Goal: Task Accomplishment & Management: Manage account settings

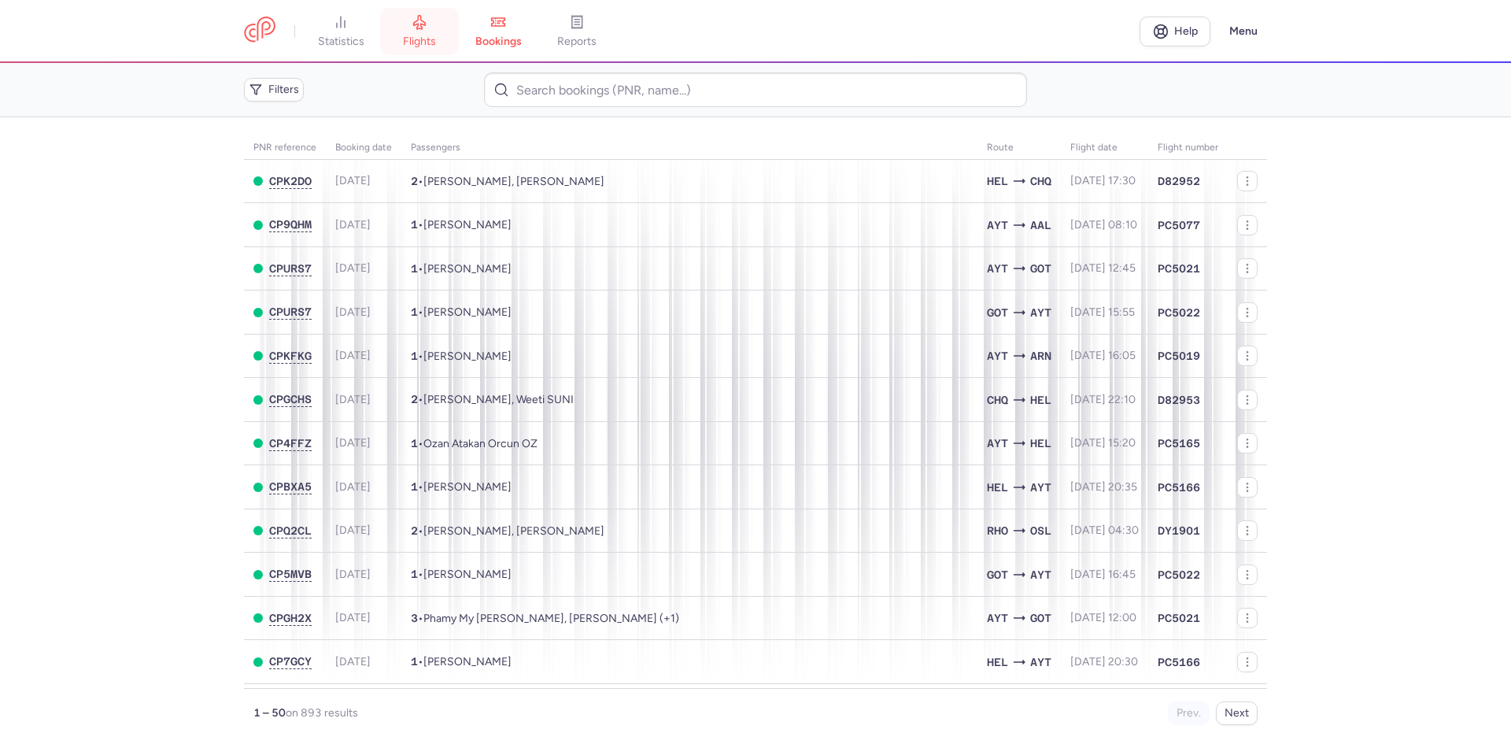
click at [430, 39] on span "flights" at bounding box center [419, 42] width 33 height 14
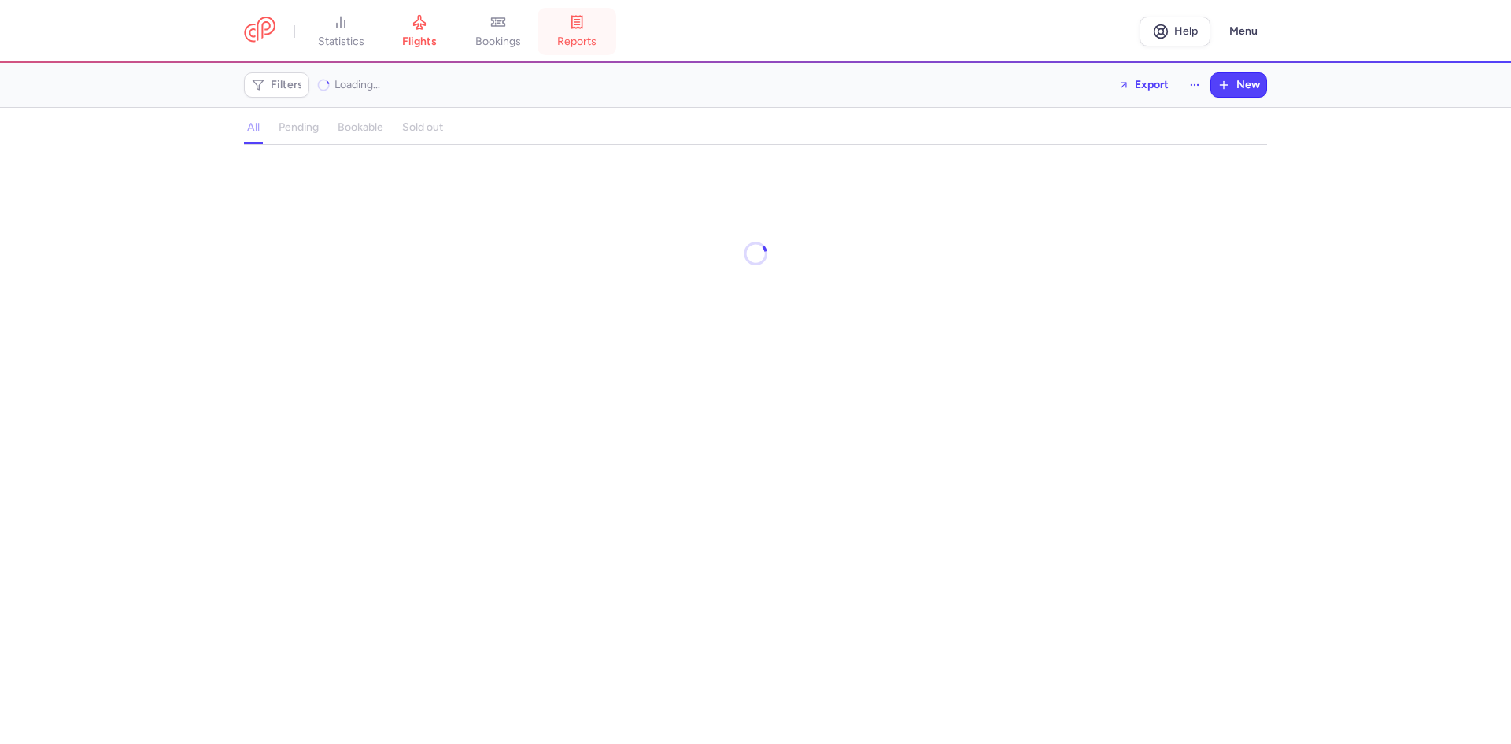
click at [550, 40] on link "reports" at bounding box center [576, 31] width 79 height 35
click at [501, 31] on link "bookings" at bounding box center [498, 31] width 79 height 35
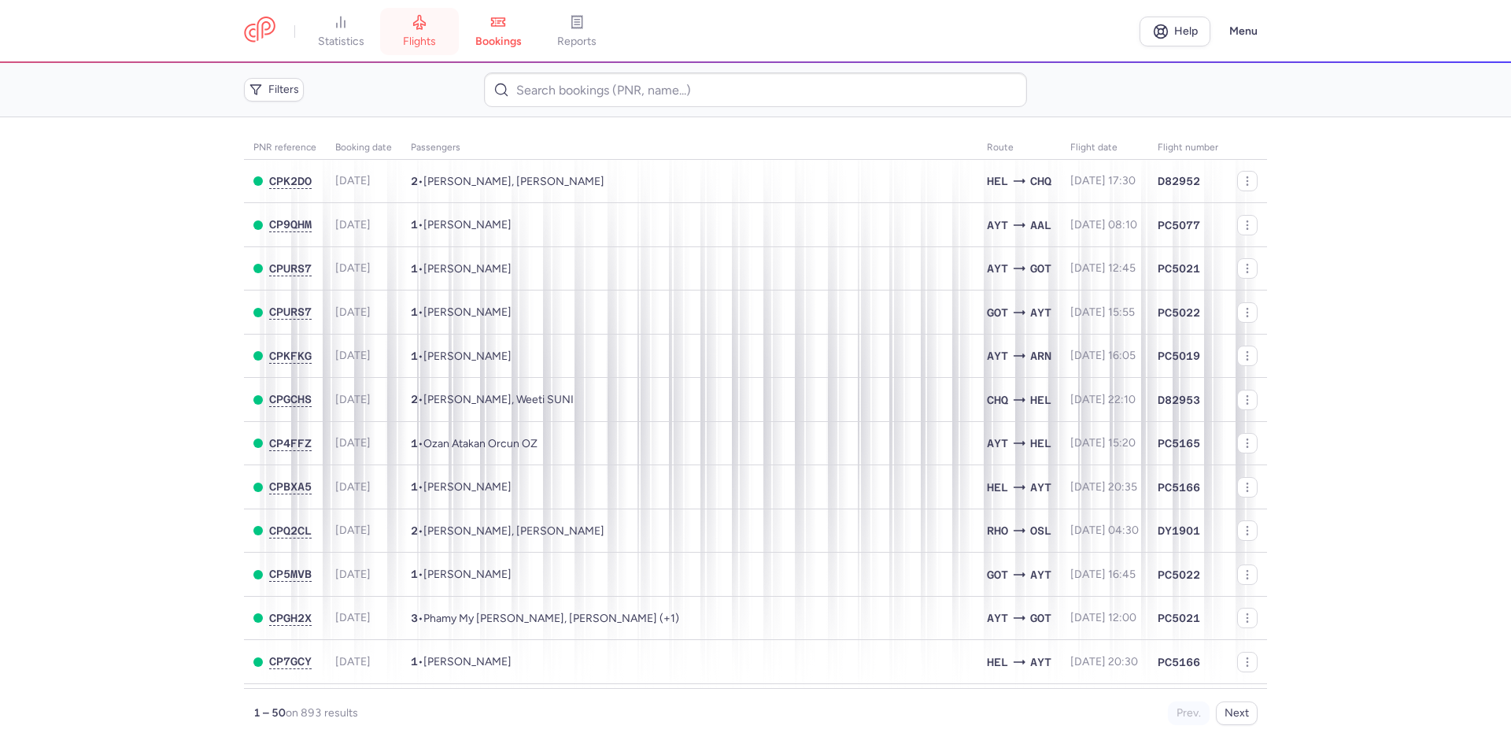
click at [396, 15] on link "flights" at bounding box center [419, 31] width 79 height 35
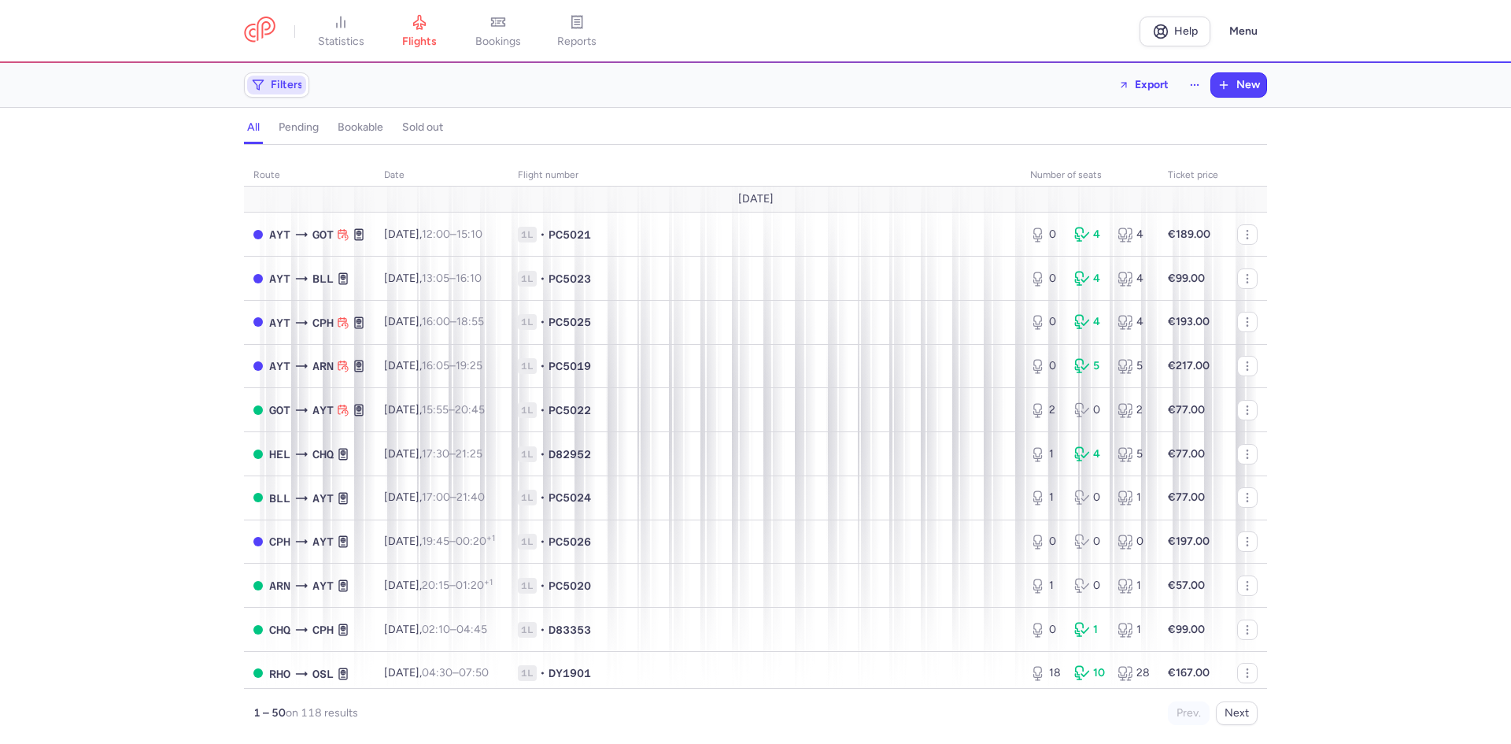
drag, startPoint x: 293, startPoint y: 79, endPoint x: 297, endPoint y: 87, distance: 8.8
click at [292, 79] on span "Filters" at bounding box center [287, 85] width 32 height 13
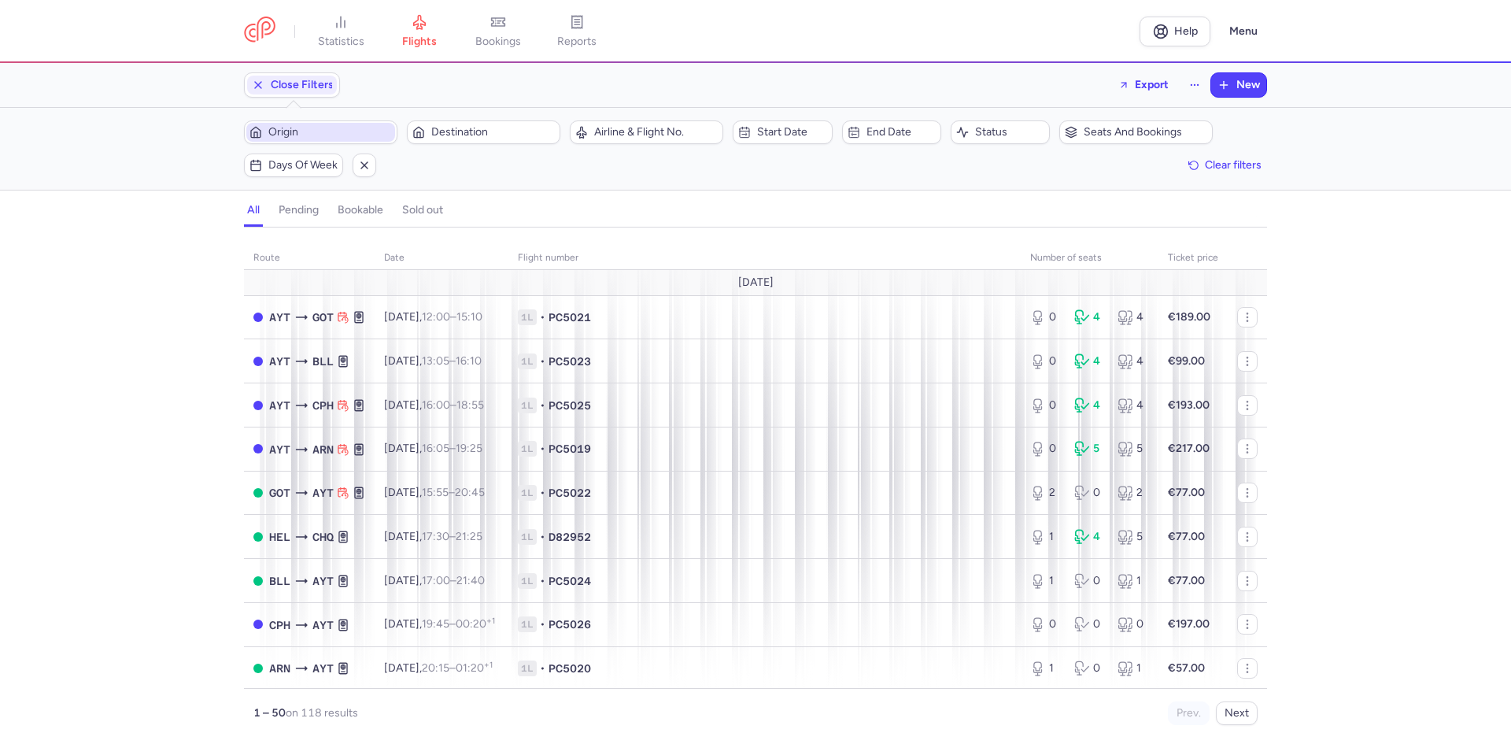
click at [319, 125] on span "Origin" at bounding box center [320, 132] width 149 height 19
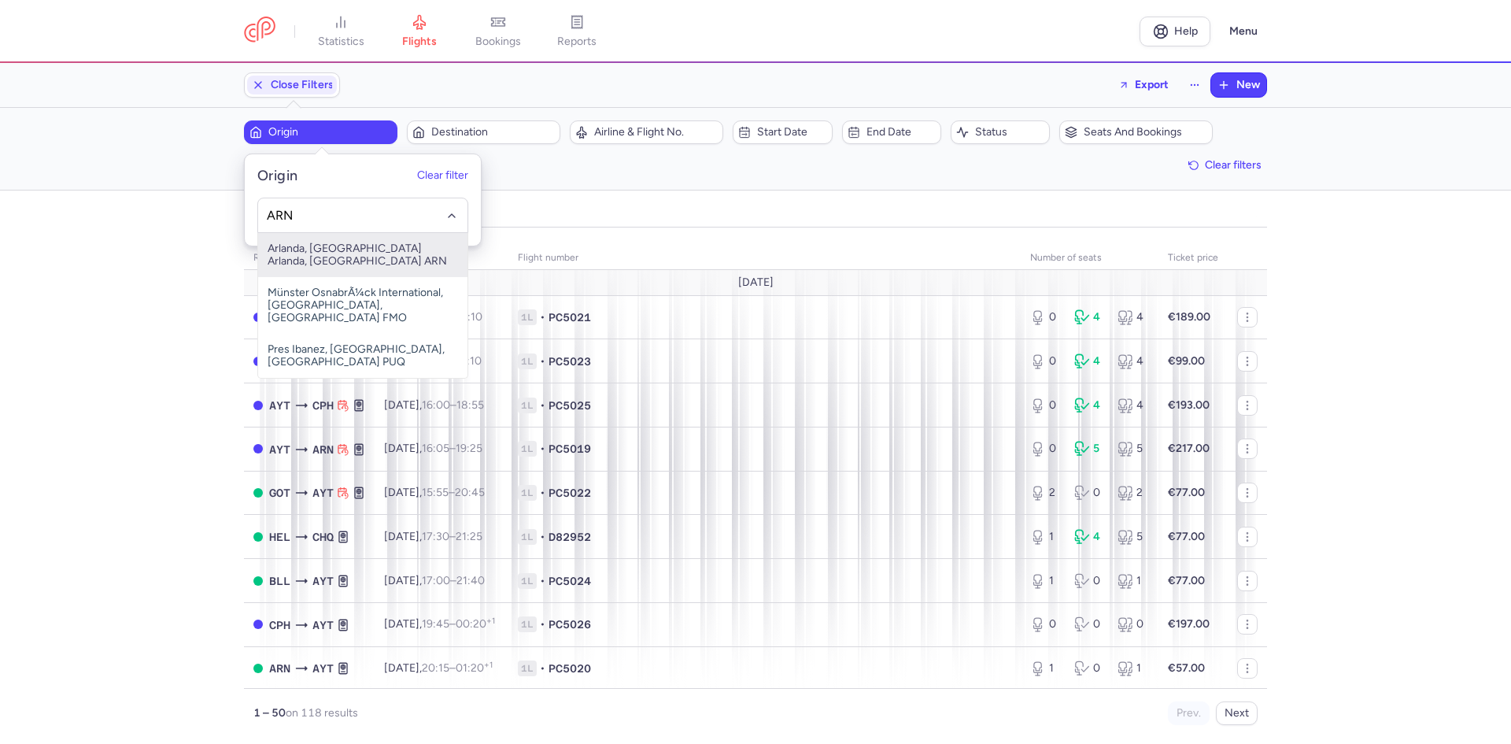
type input "ARN"
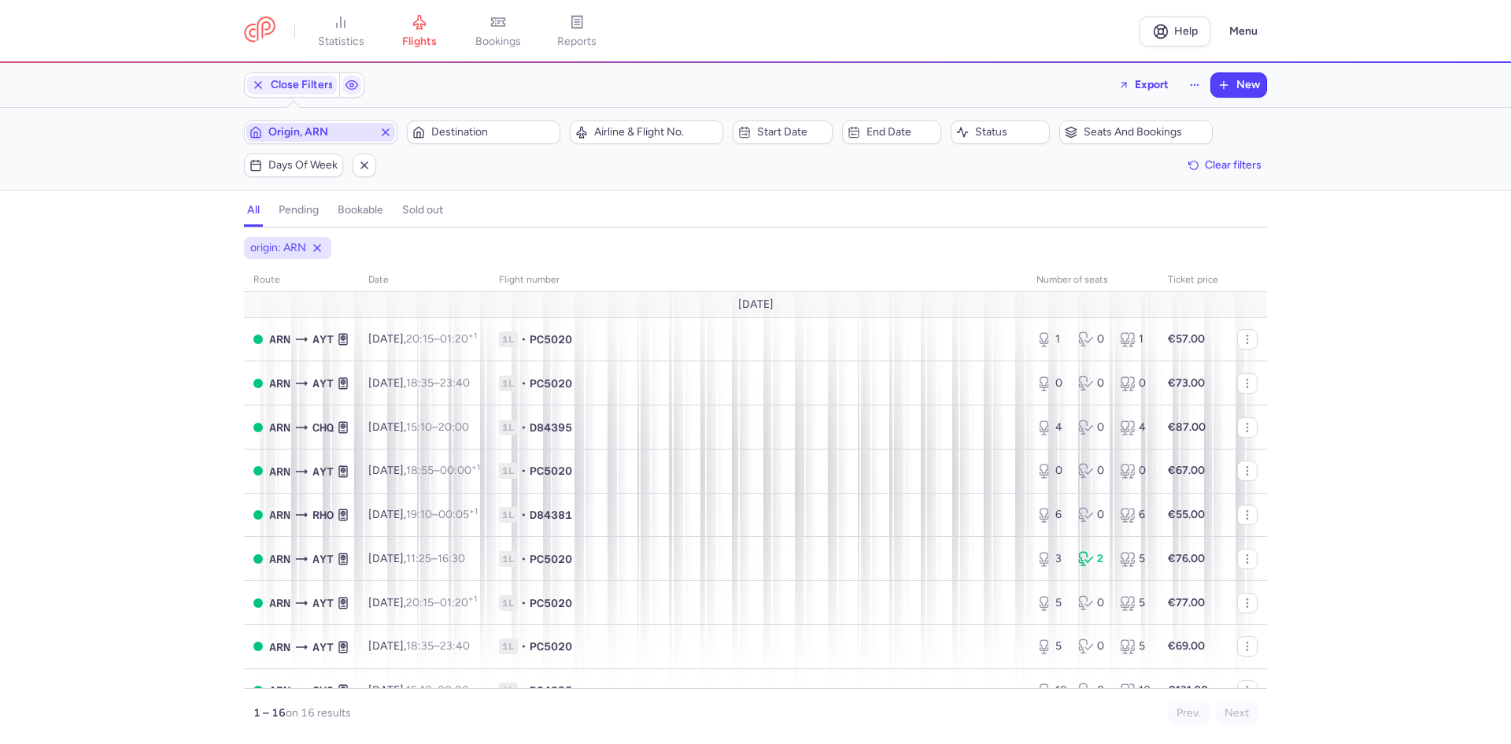
click at [407, 120] on button "Destination" at bounding box center [483, 132] width 153 height 24
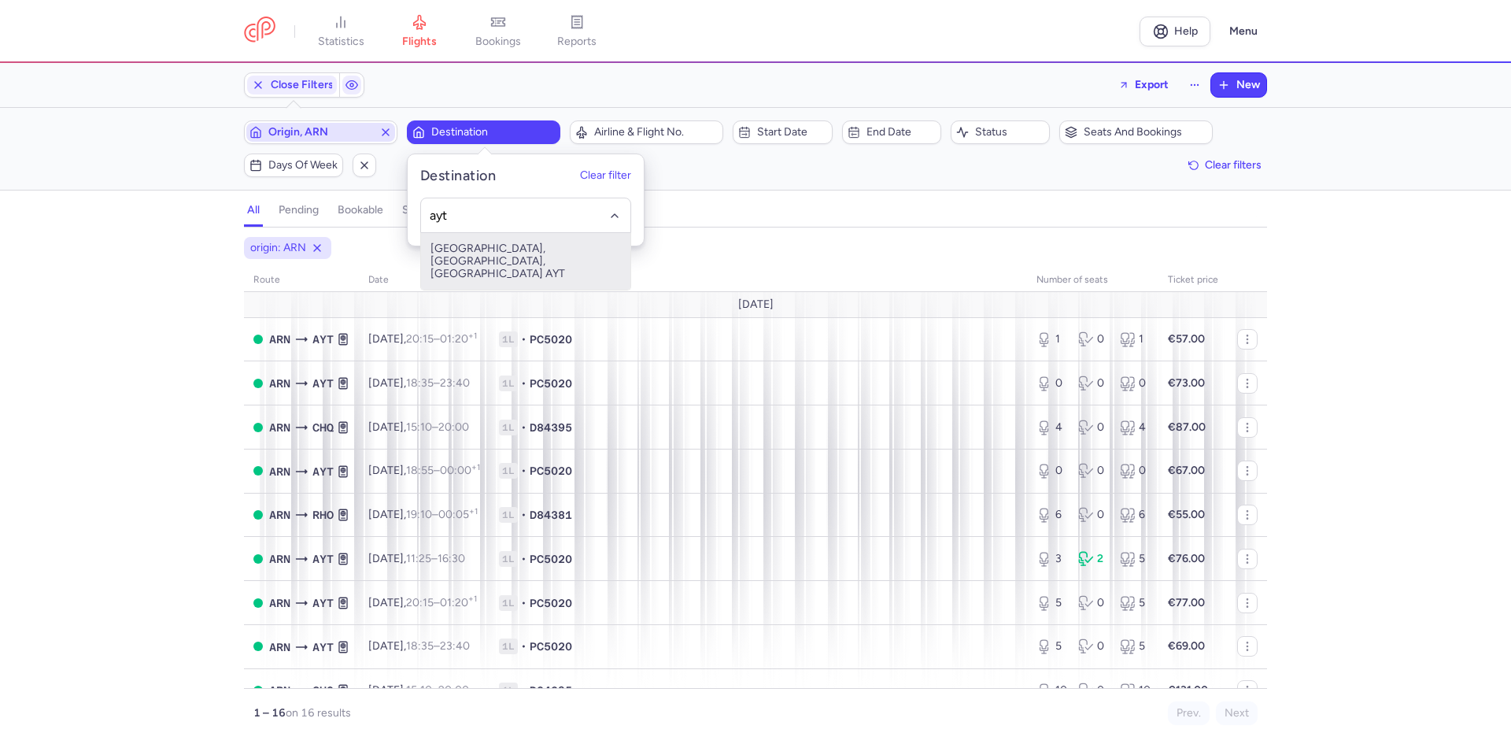
type input "ayt"
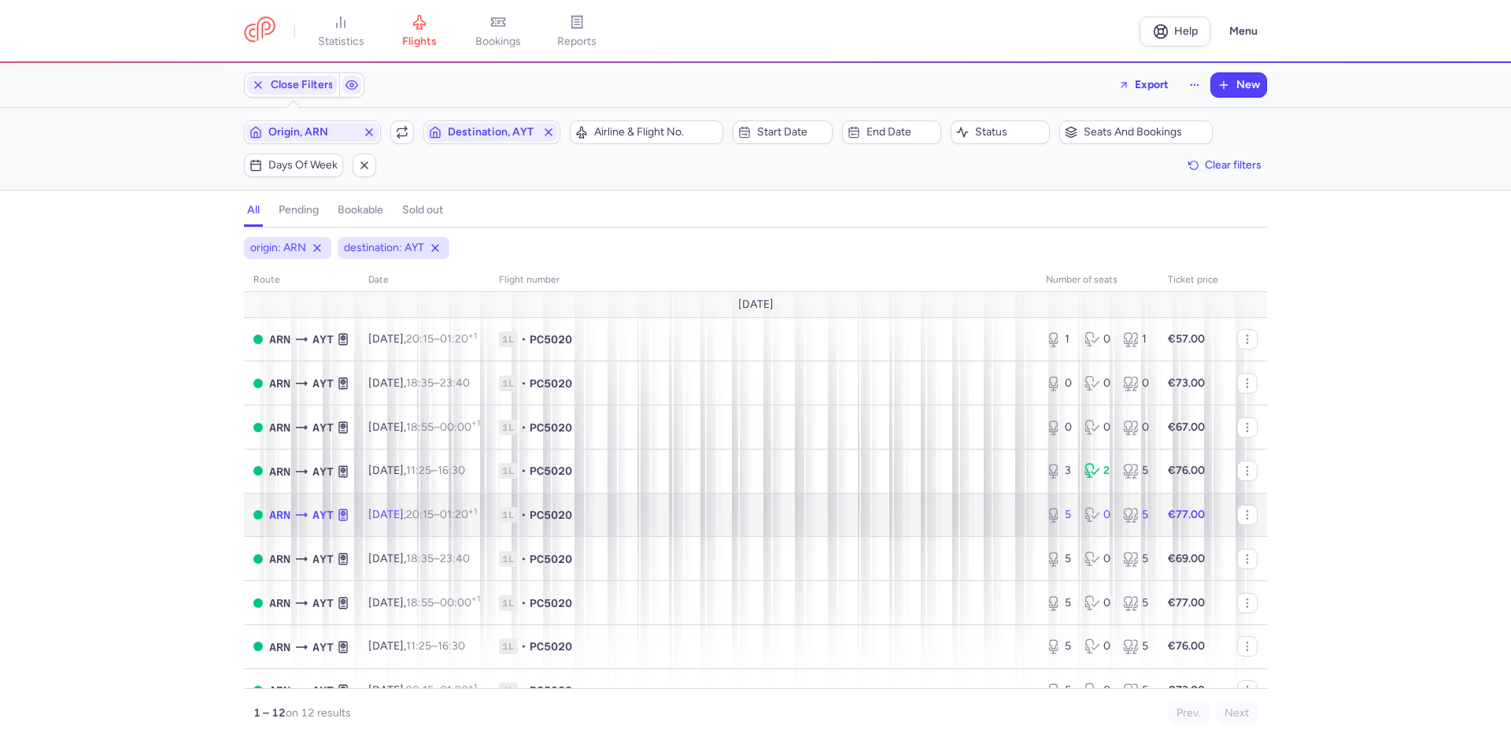
click at [670, 502] on td "1L • PC5020" at bounding box center [762, 515] width 547 height 44
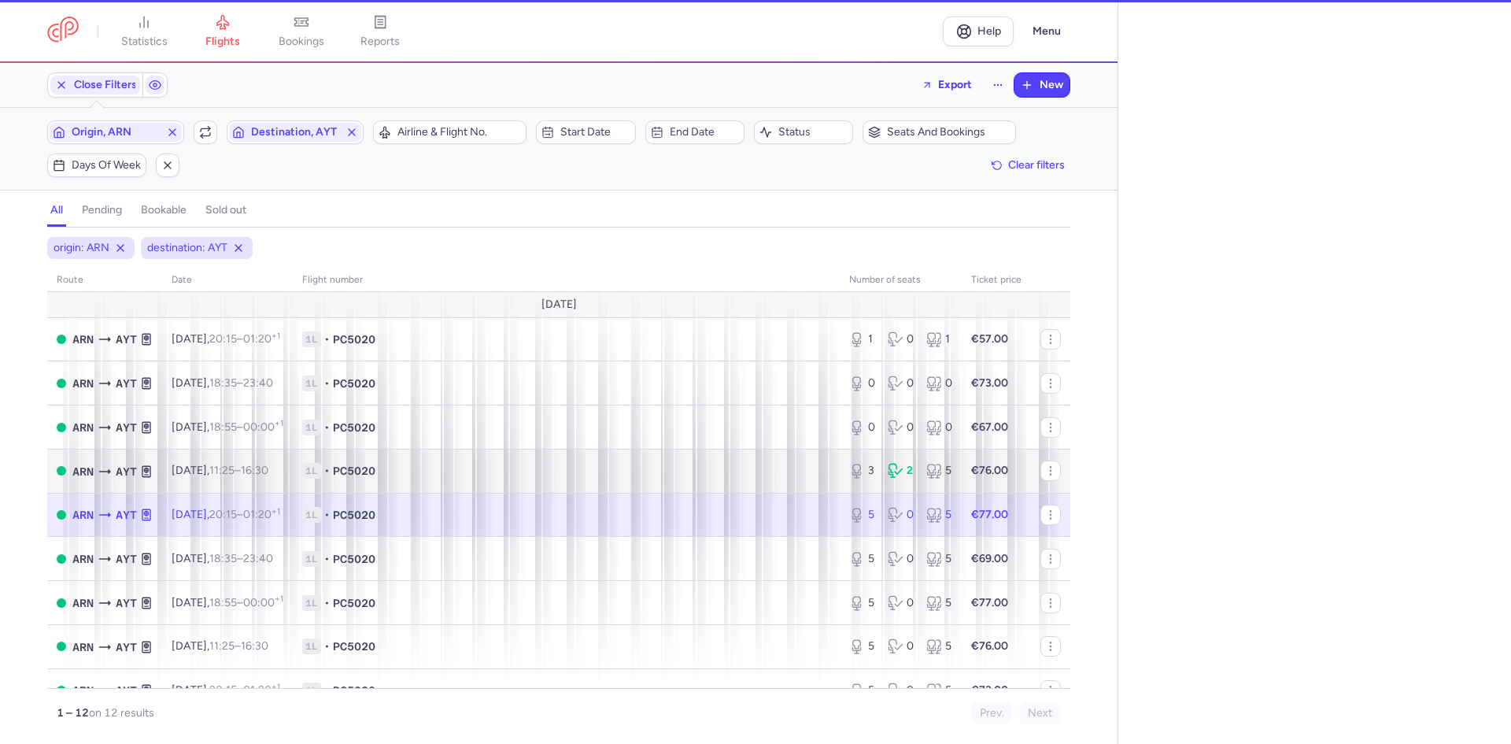
select select "days"
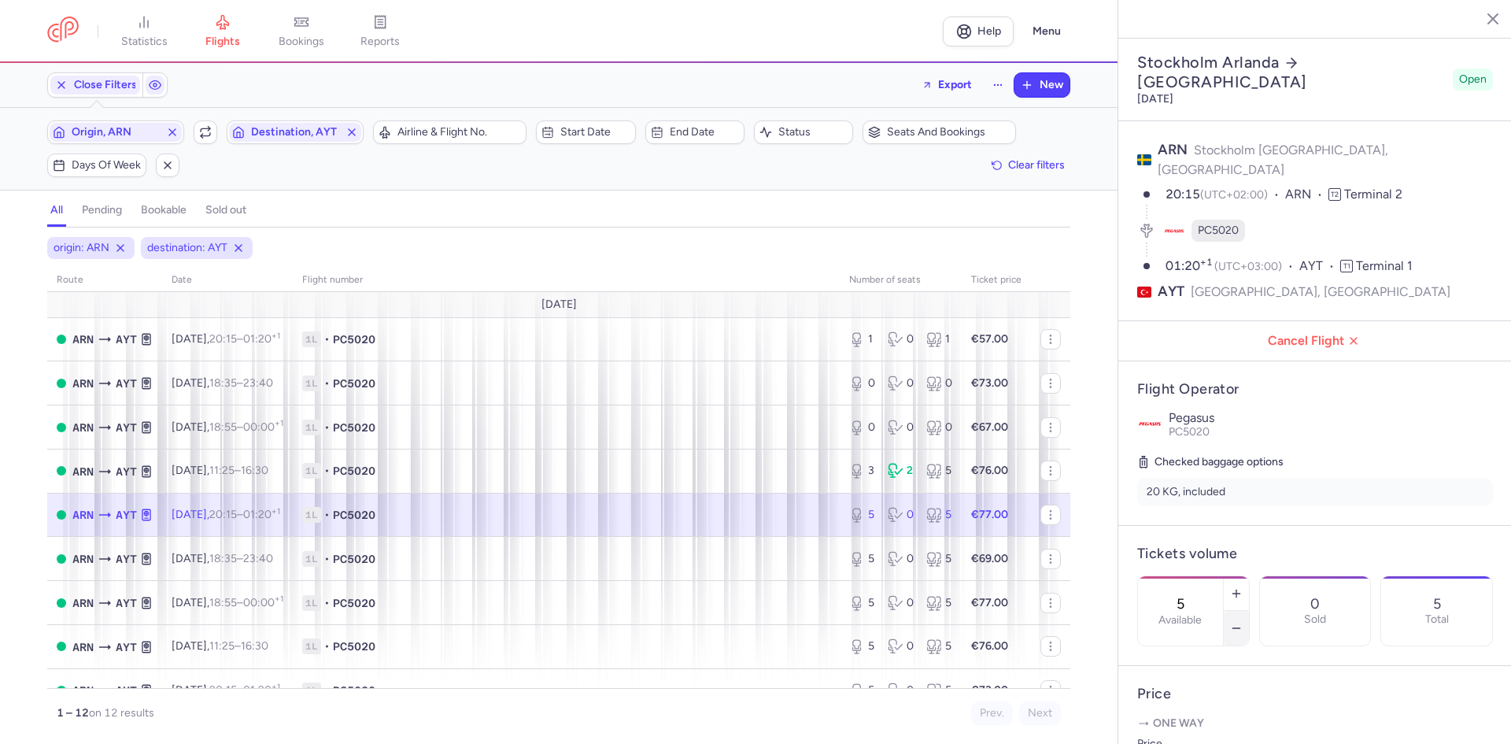
click at [1242, 622] on icon "button" at bounding box center [1236, 628] width 13 height 13
type input "3"
click at [1213, 711] on span "Save changes" at bounding box center [1189, 713] width 78 height 14
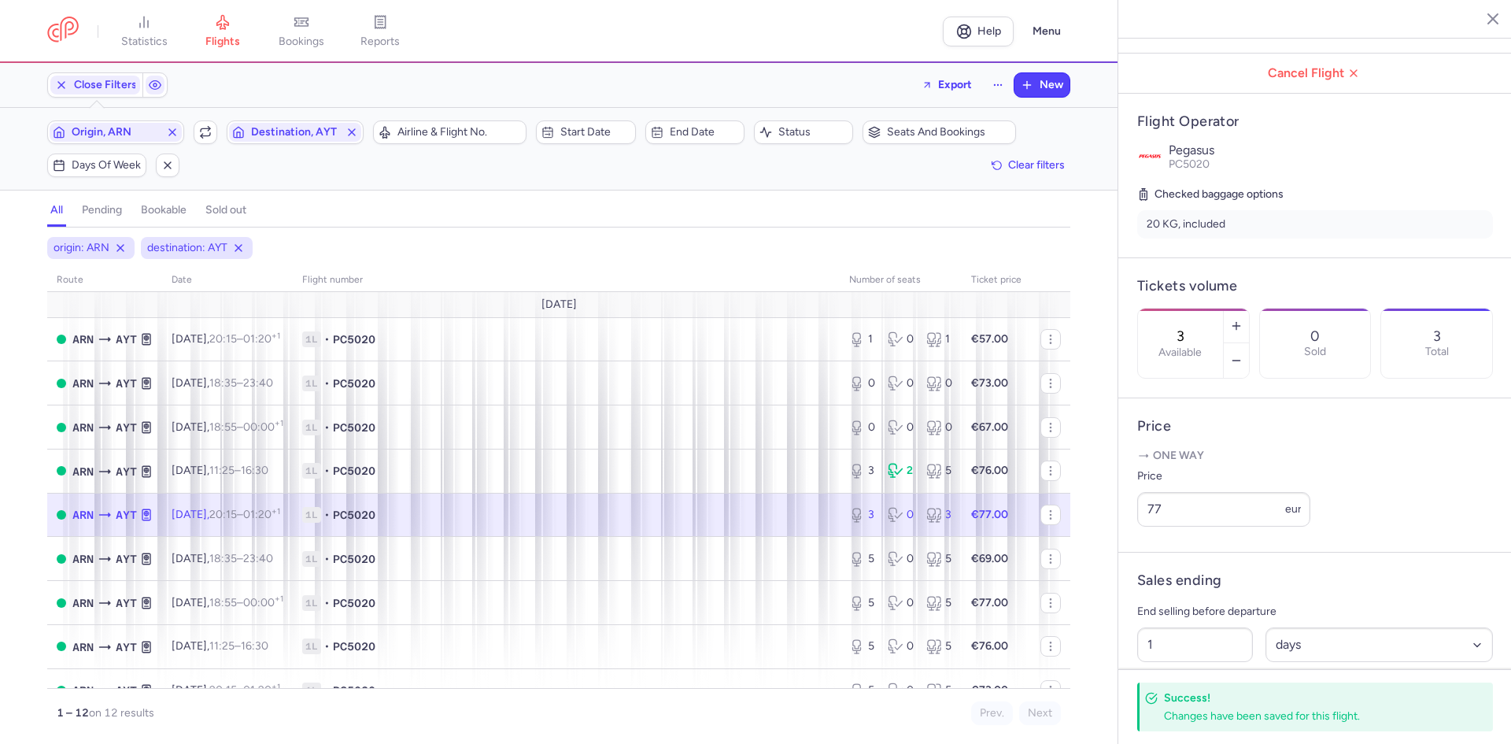
scroll to position [283, 0]
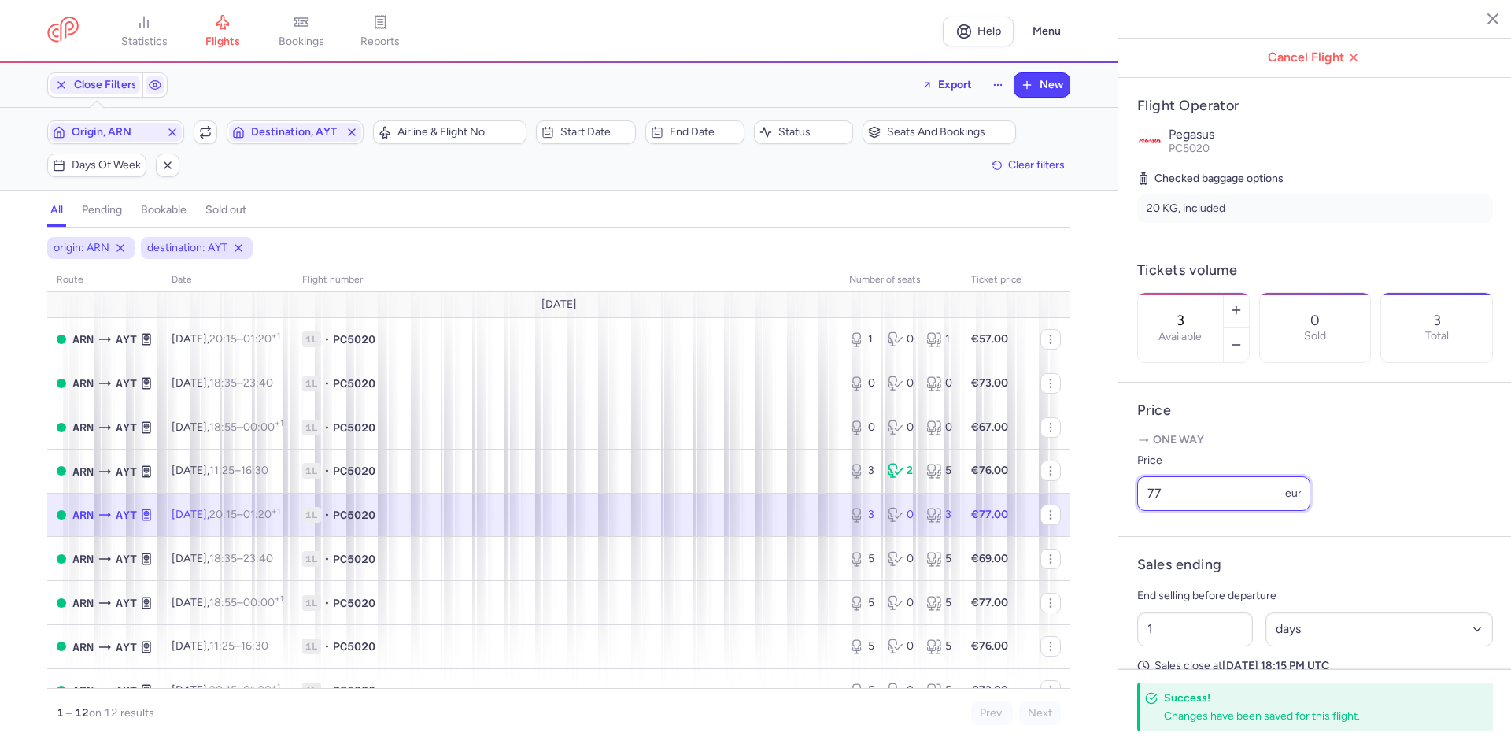
click at [1176, 489] on input "77" at bounding box center [1223, 493] width 173 height 35
type input "7"
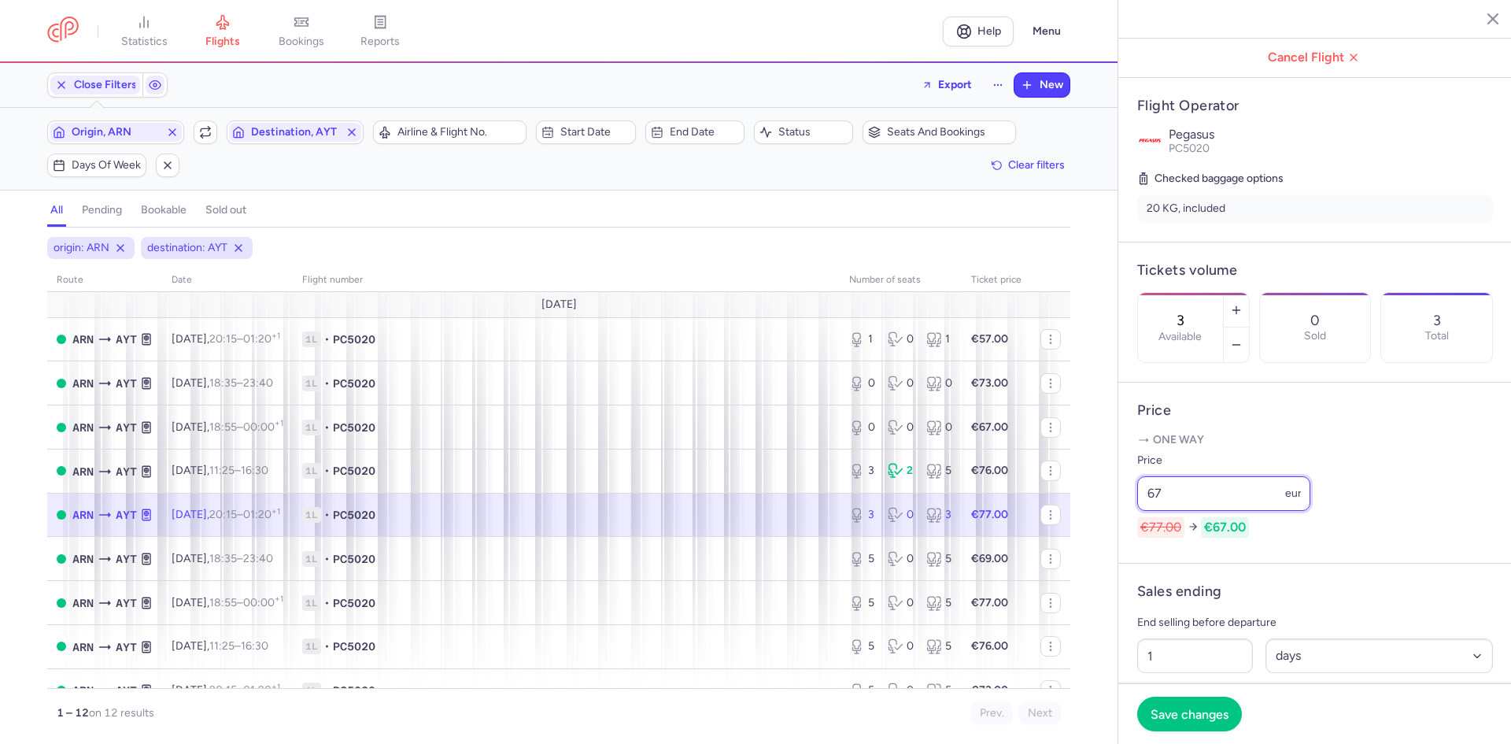
type input "67"
click at [1173, 732] on footer "Save changes" at bounding box center [1314, 713] width 393 height 61
click at [1178, 718] on span "Save changes" at bounding box center [1189, 713] width 78 height 14
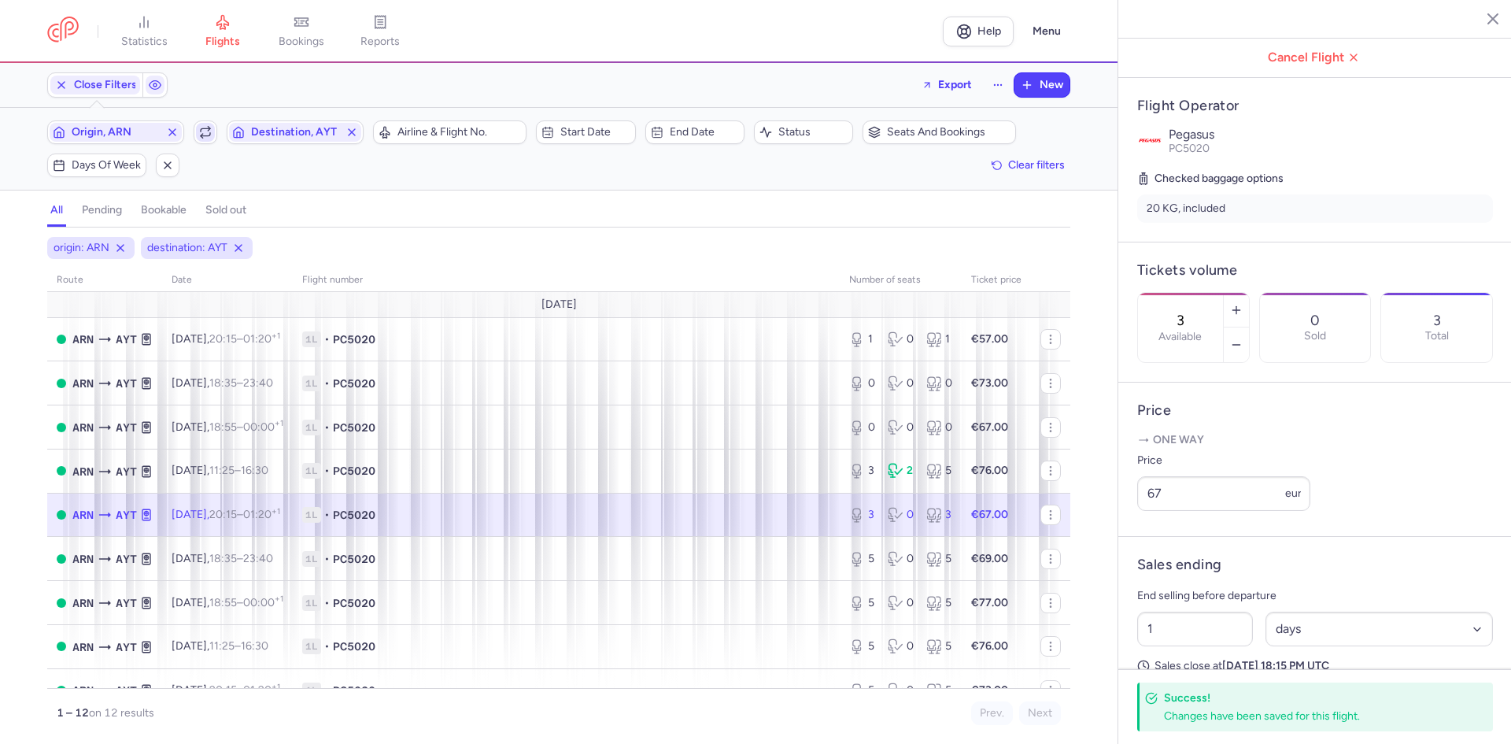
click at [205, 136] on icon "button" at bounding box center [205, 134] width 9 height 3
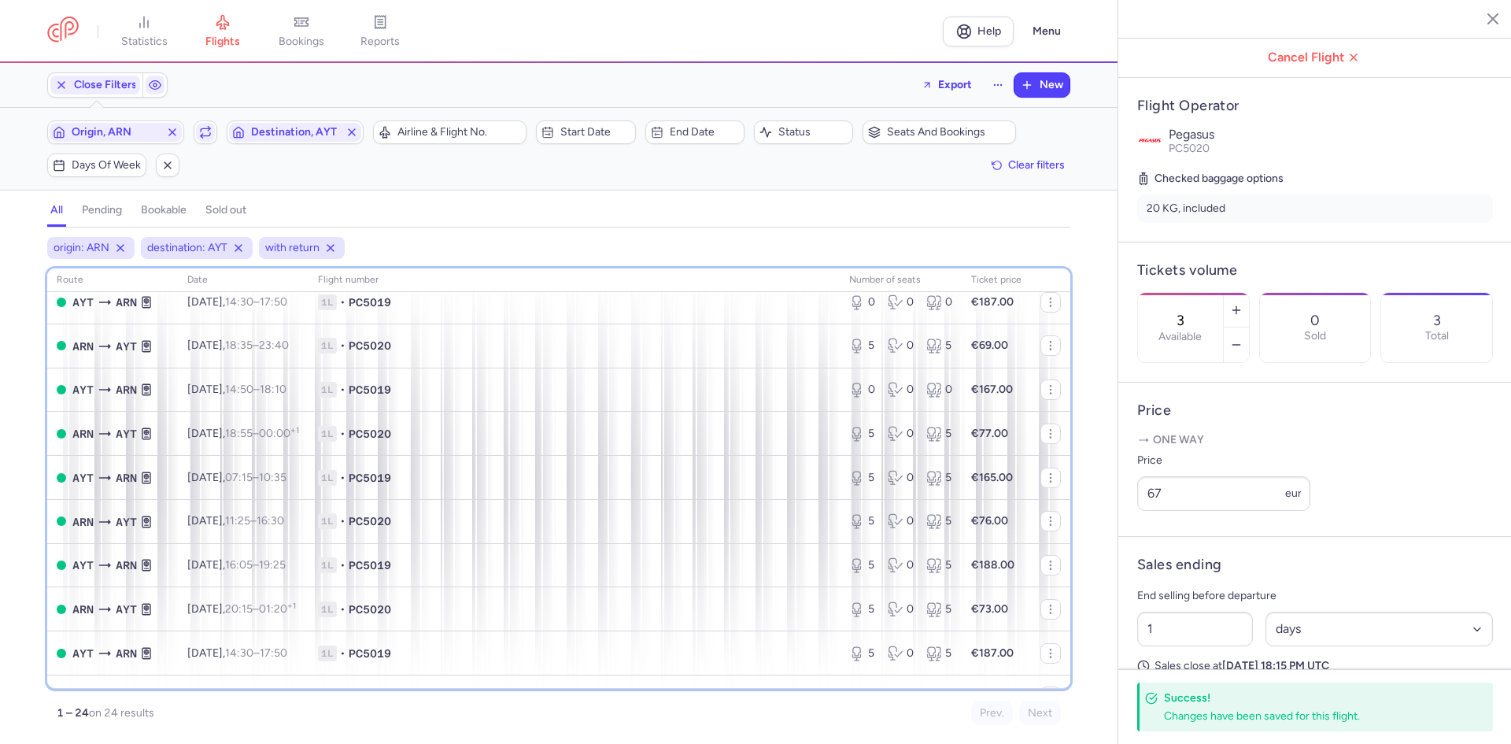
scroll to position [496, 0]
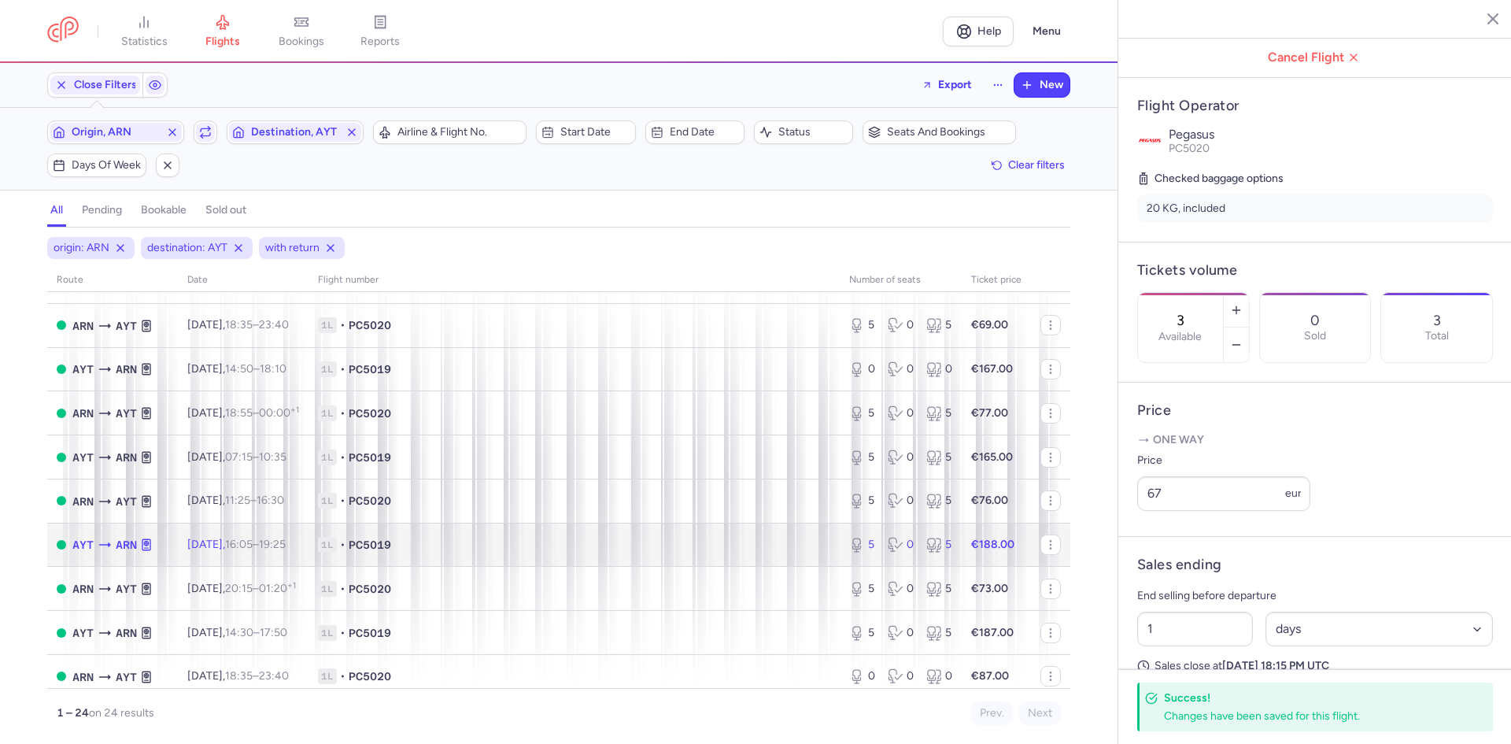
click at [391, 548] on span "PC5019" at bounding box center [370, 545] width 42 height 16
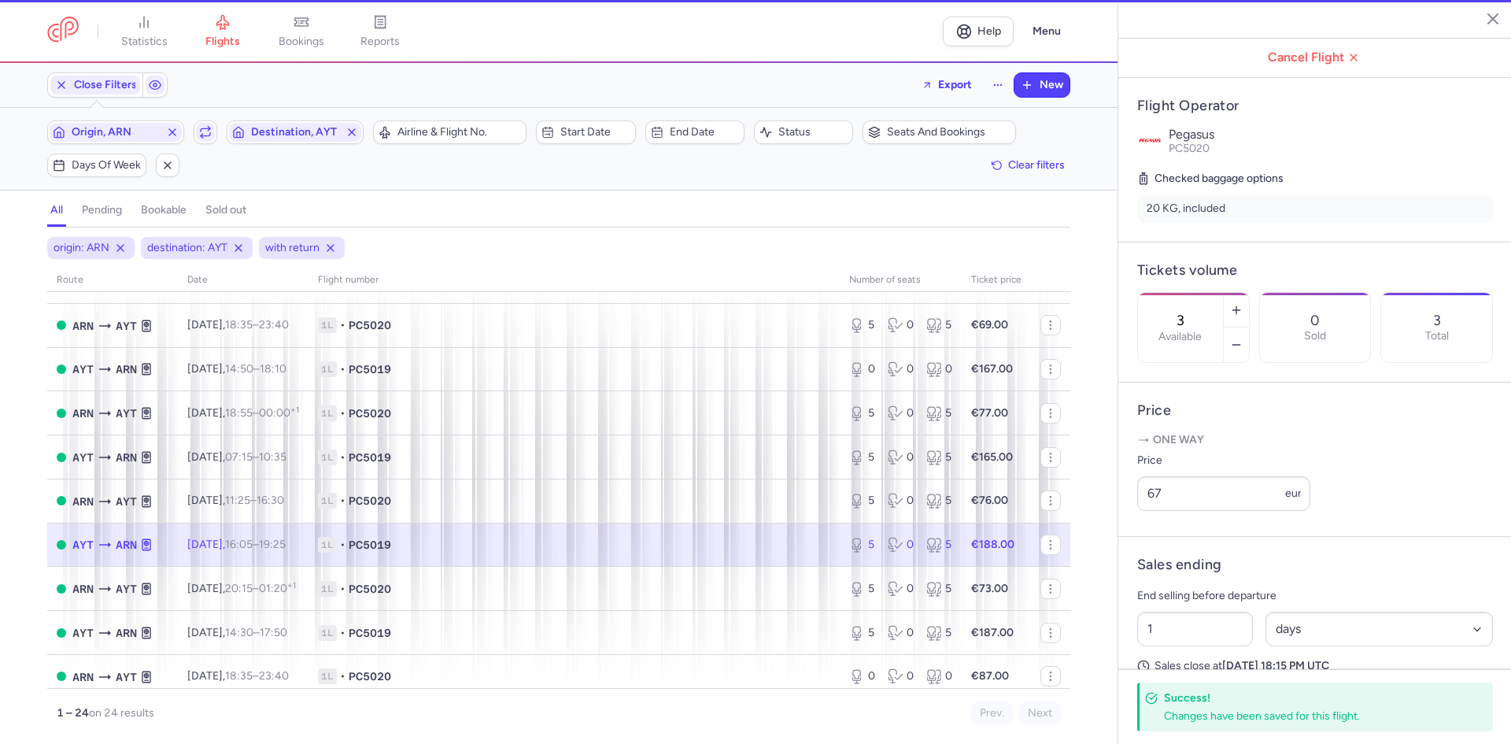
type input "5"
type input "2"
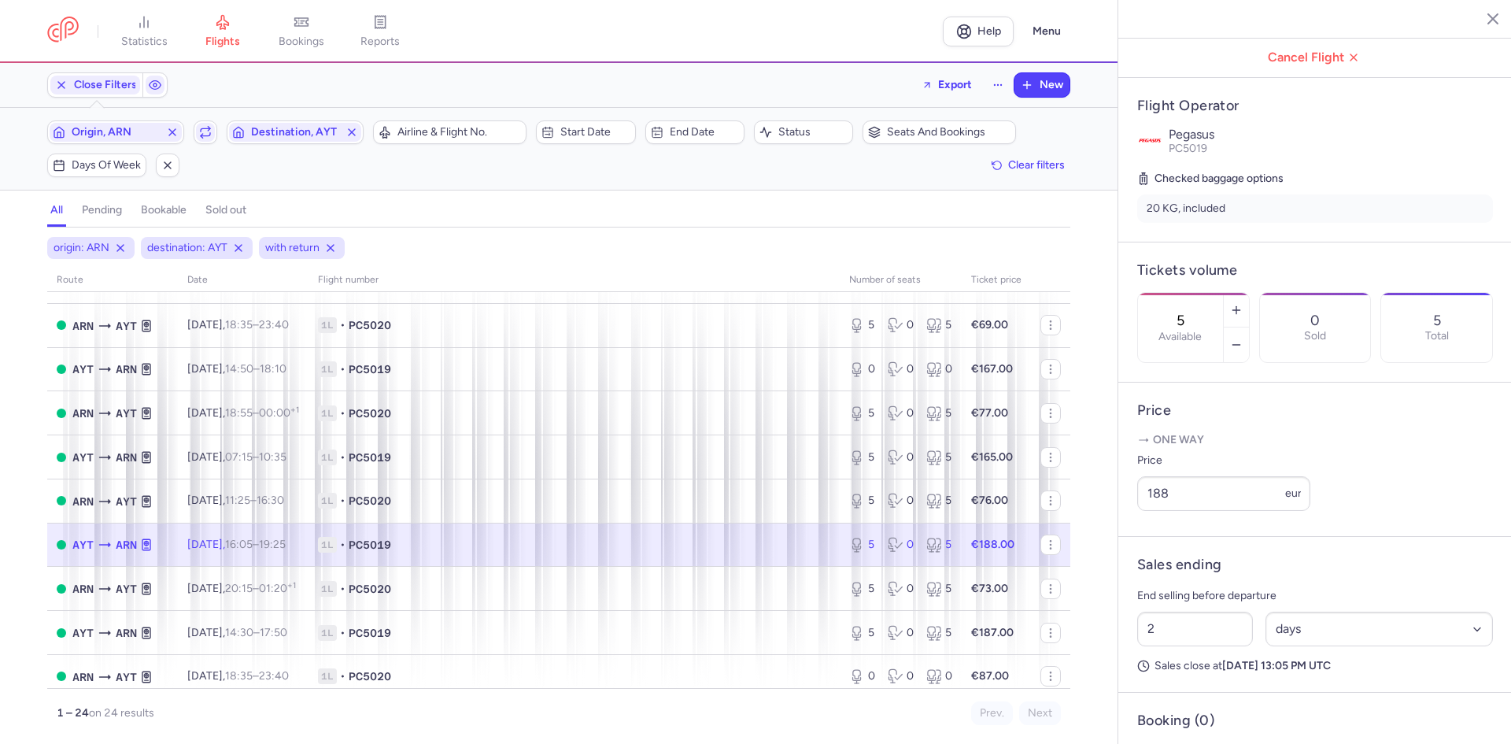
click at [961, 534] on td "1L • PC5019" at bounding box center [995, 544] width 69 height 44
click at [1249, 327] on button "button" at bounding box center [1235, 344] width 25 height 35
click at [1242, 304] on icon "button" at bounding box center [1236, 310] width 13 height 13
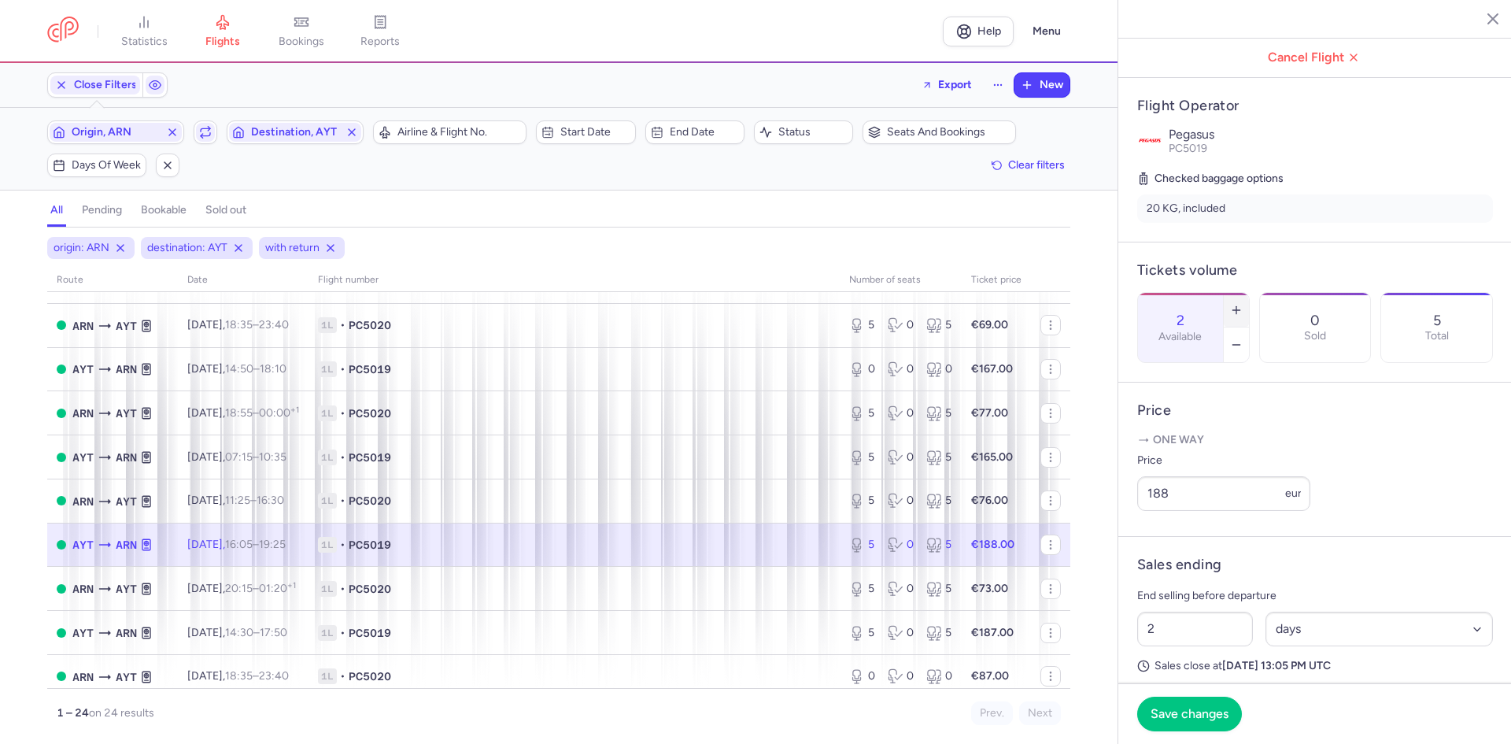
type input "3"
click at [1201, 722] on button "Save changes" at bounding box center [1189, 713] width 105 height 35
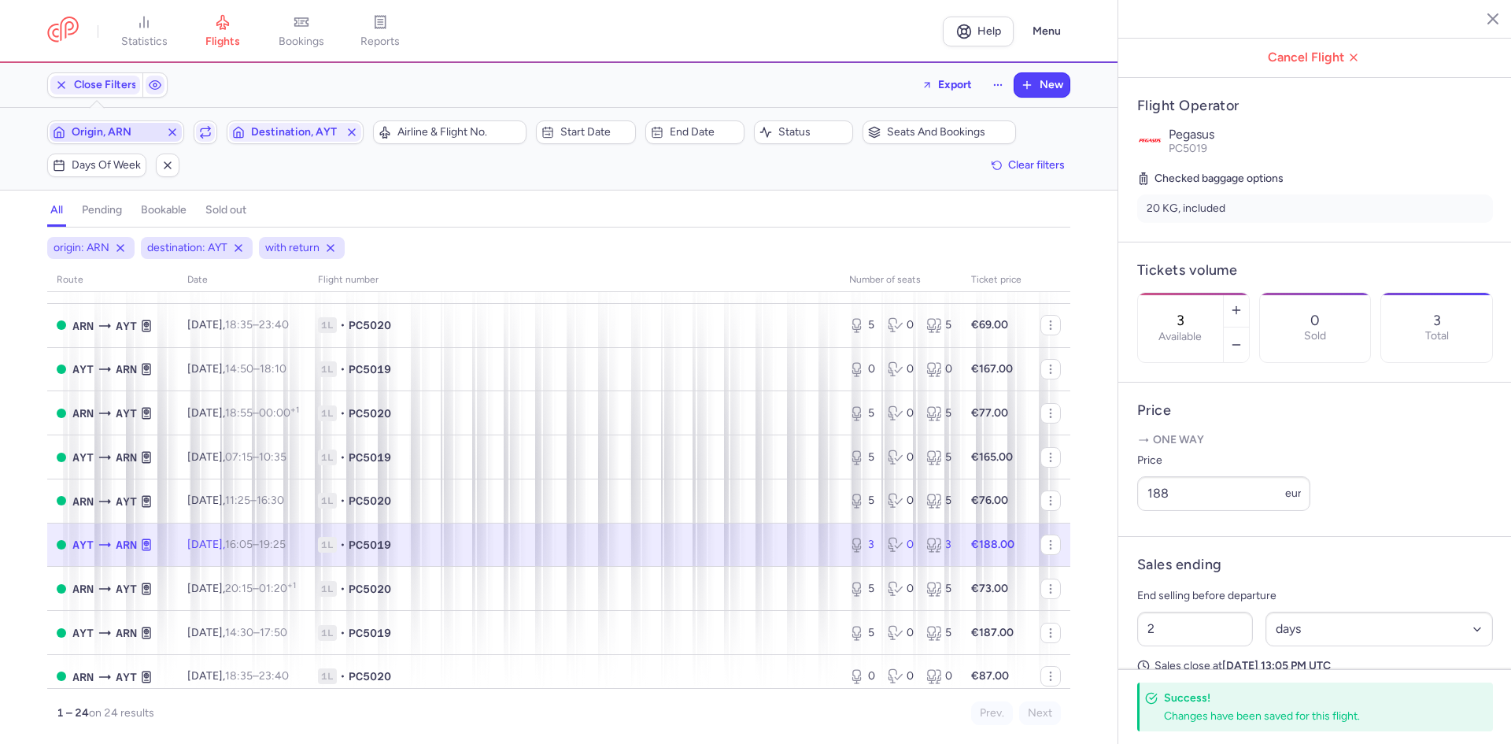
click at [171, 131] on icon "button" at bounding box center [172, 132] width 13 height 13
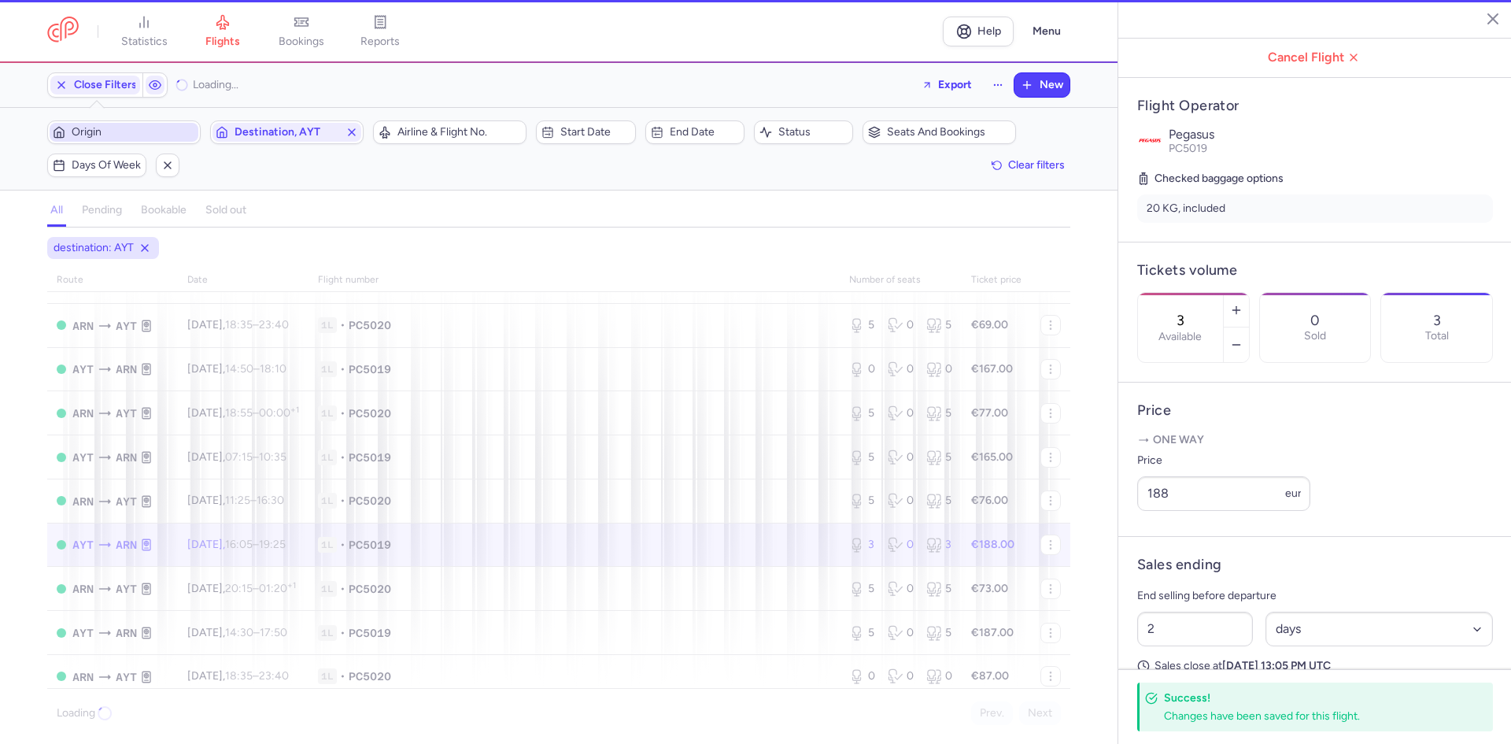
click at [132, 131] on span "Origin" at bounding box center [134, 132] width 124 height 13
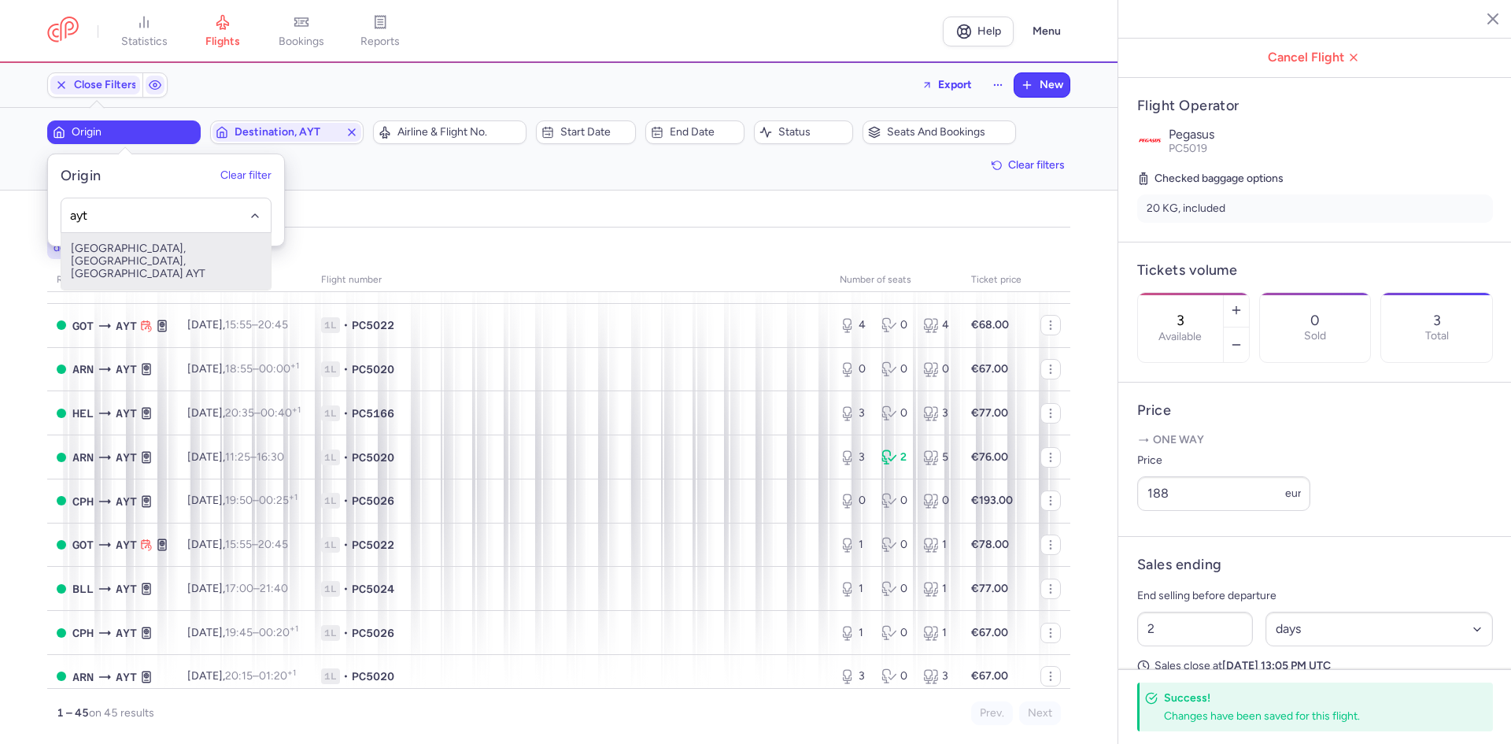
click at [115, 253] on span "[GEOGRAPHIC_DATA], [GEOGRAPHIC_DATA], [GEOGRAPHIC_DATA] AYT" at bounding box center [165, 261] width 209 height 57
type input "ayt"
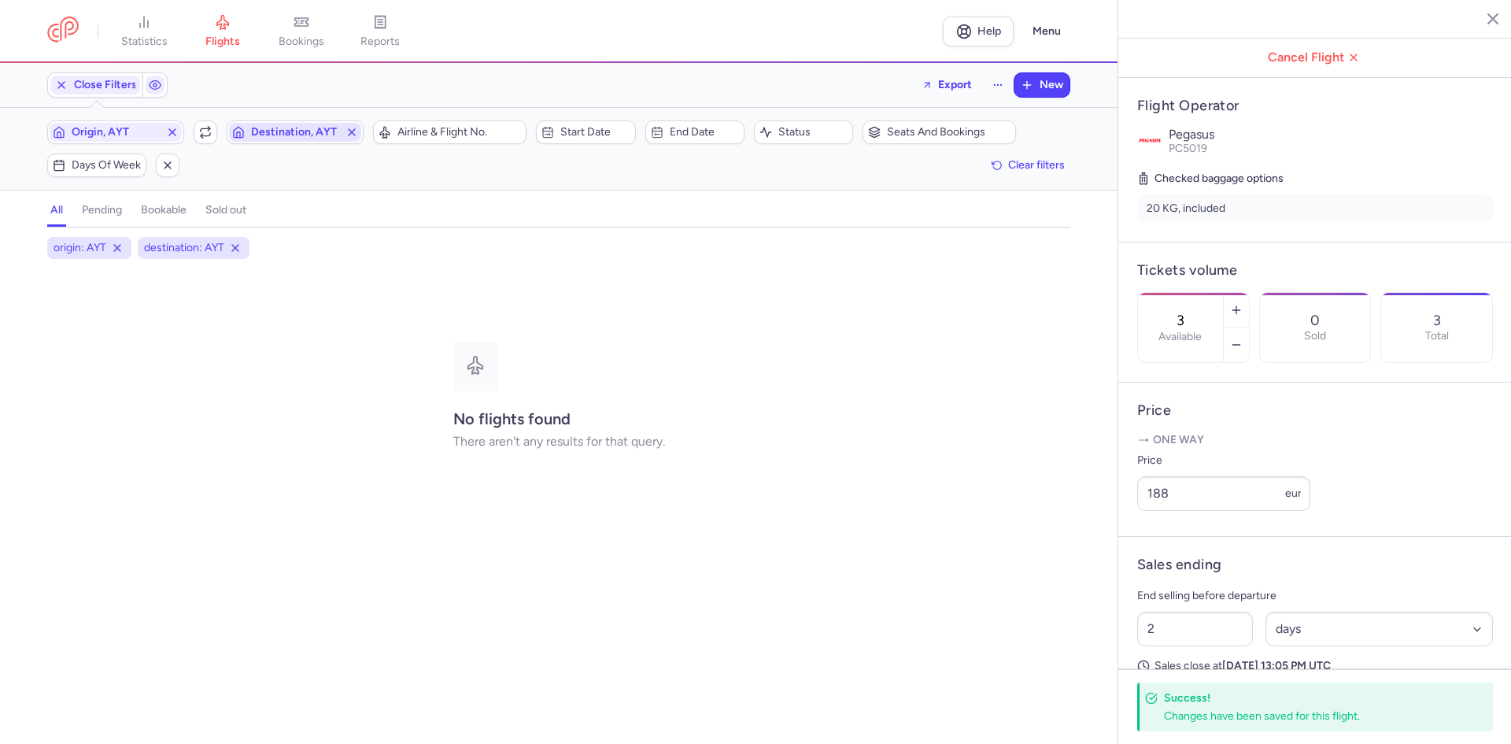
click at [267, 125] on span "Destination, AYT" at bounding box center [295, 132] width 132 height 19
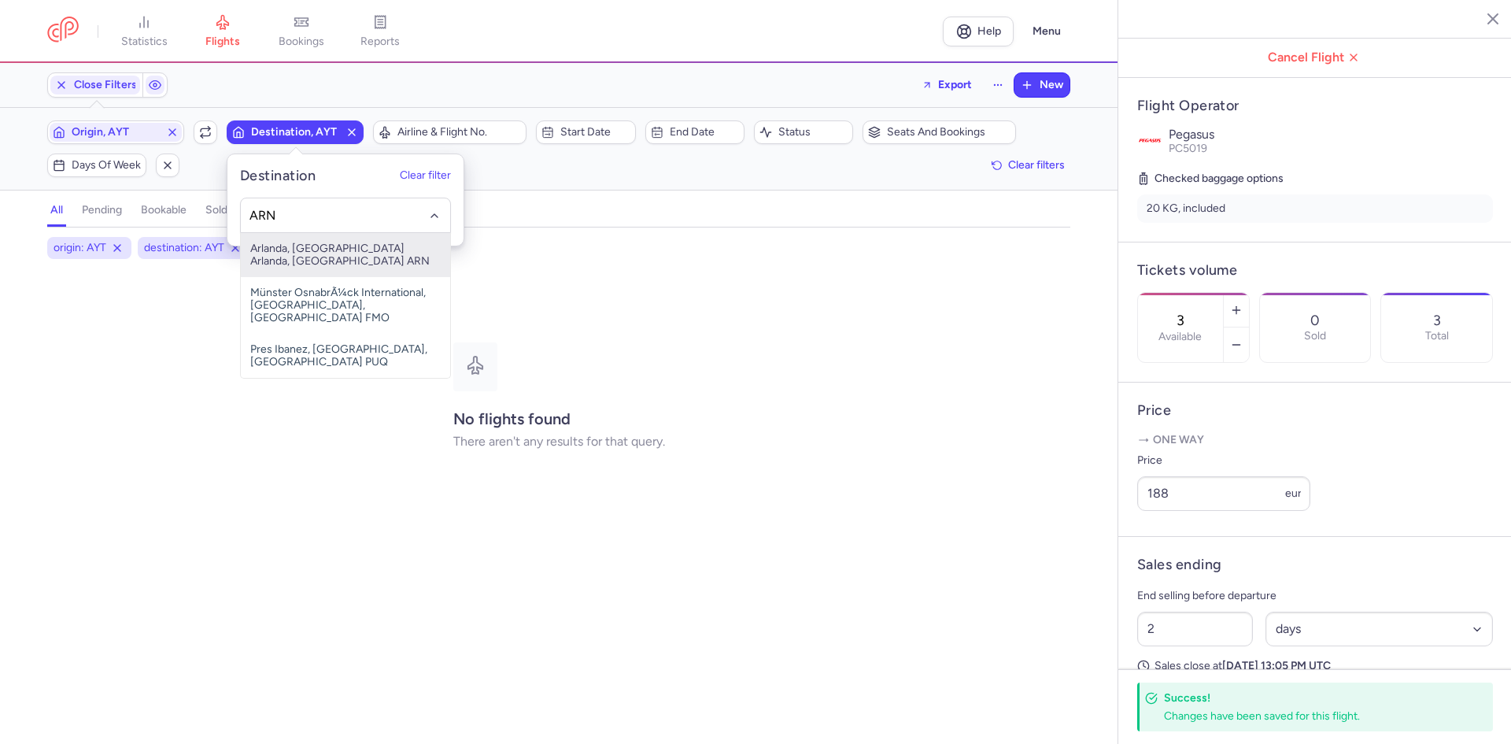
type input "ARN"
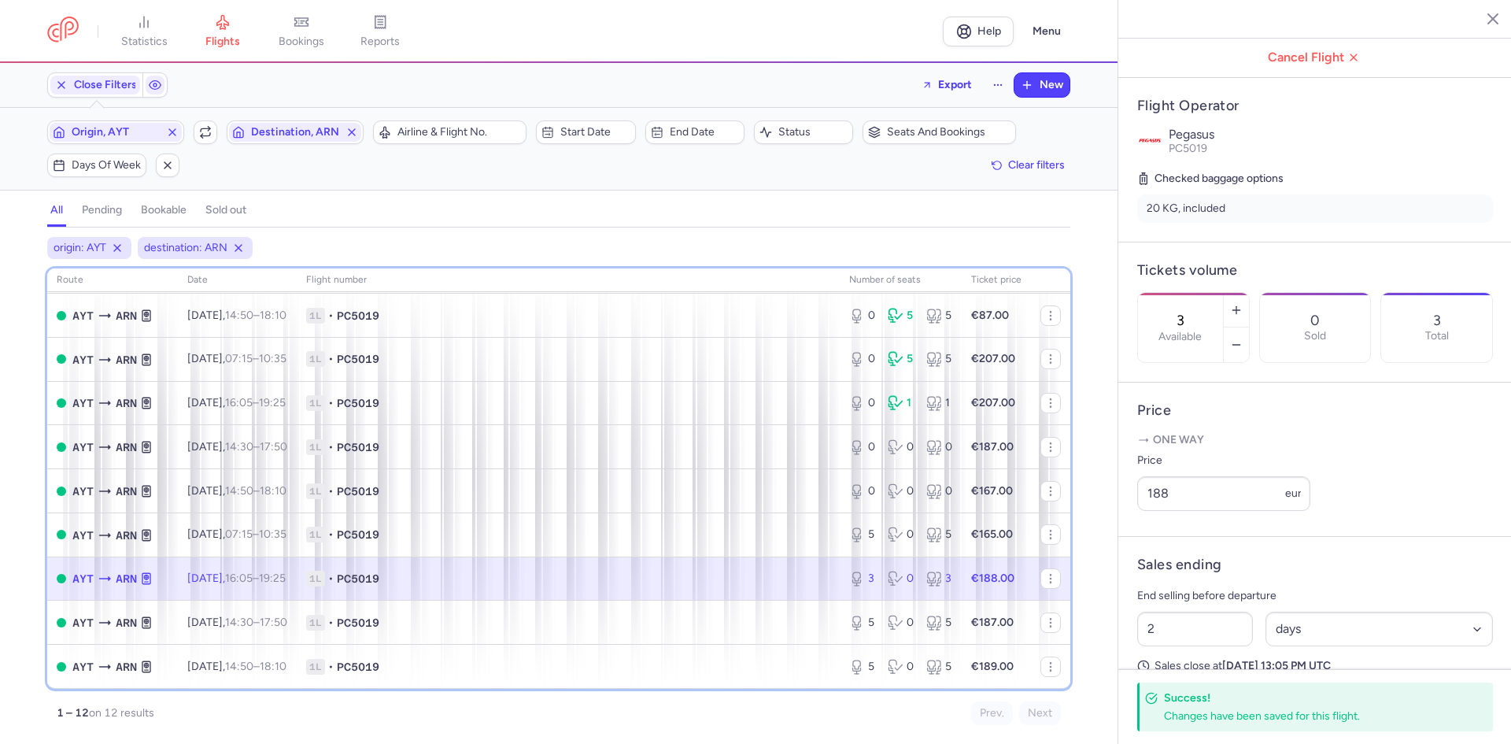
scroll to position [114, 0]
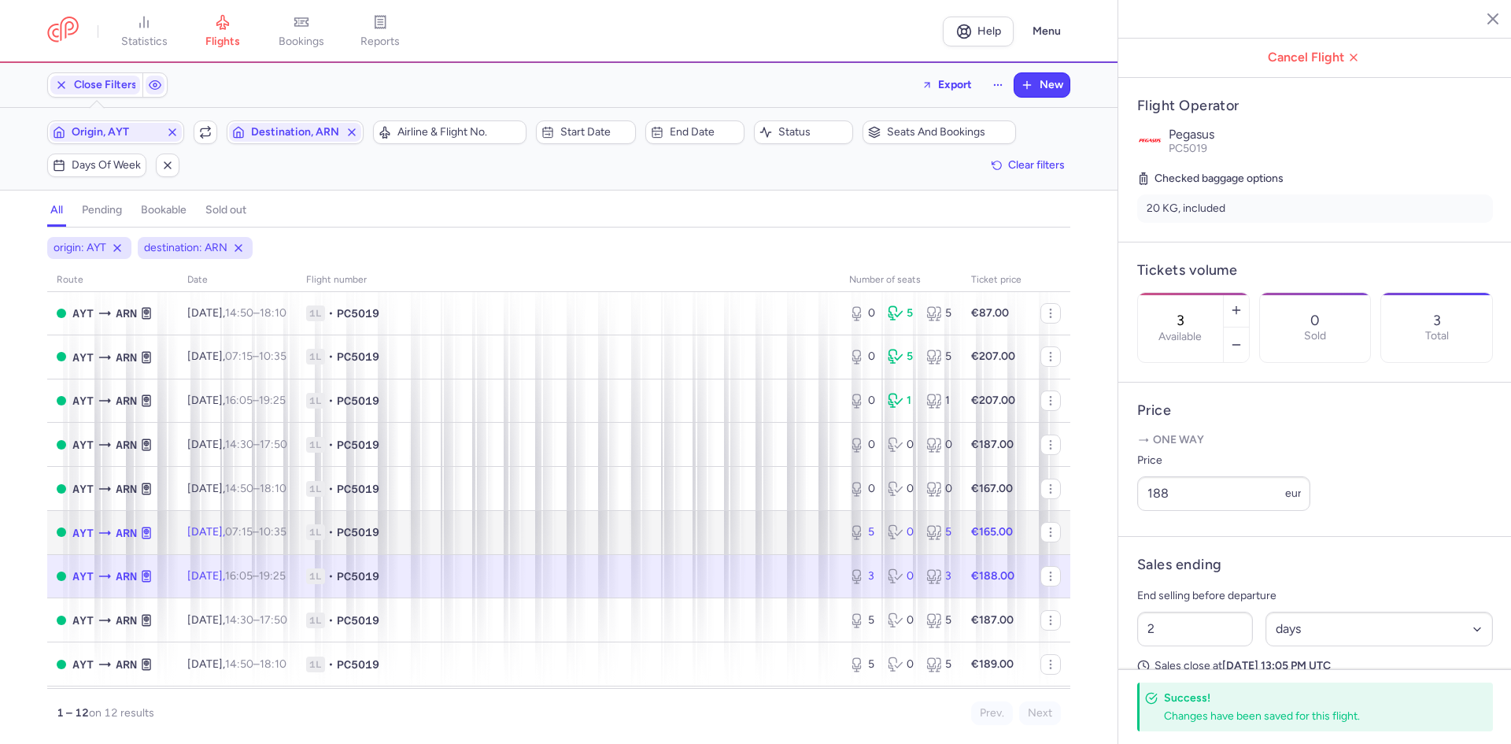
click at [572, 515] on td "1L • PC5019" at bounding box center [568, 532] width 543 height 44
type input "5"
type input "7"
select select "hours"
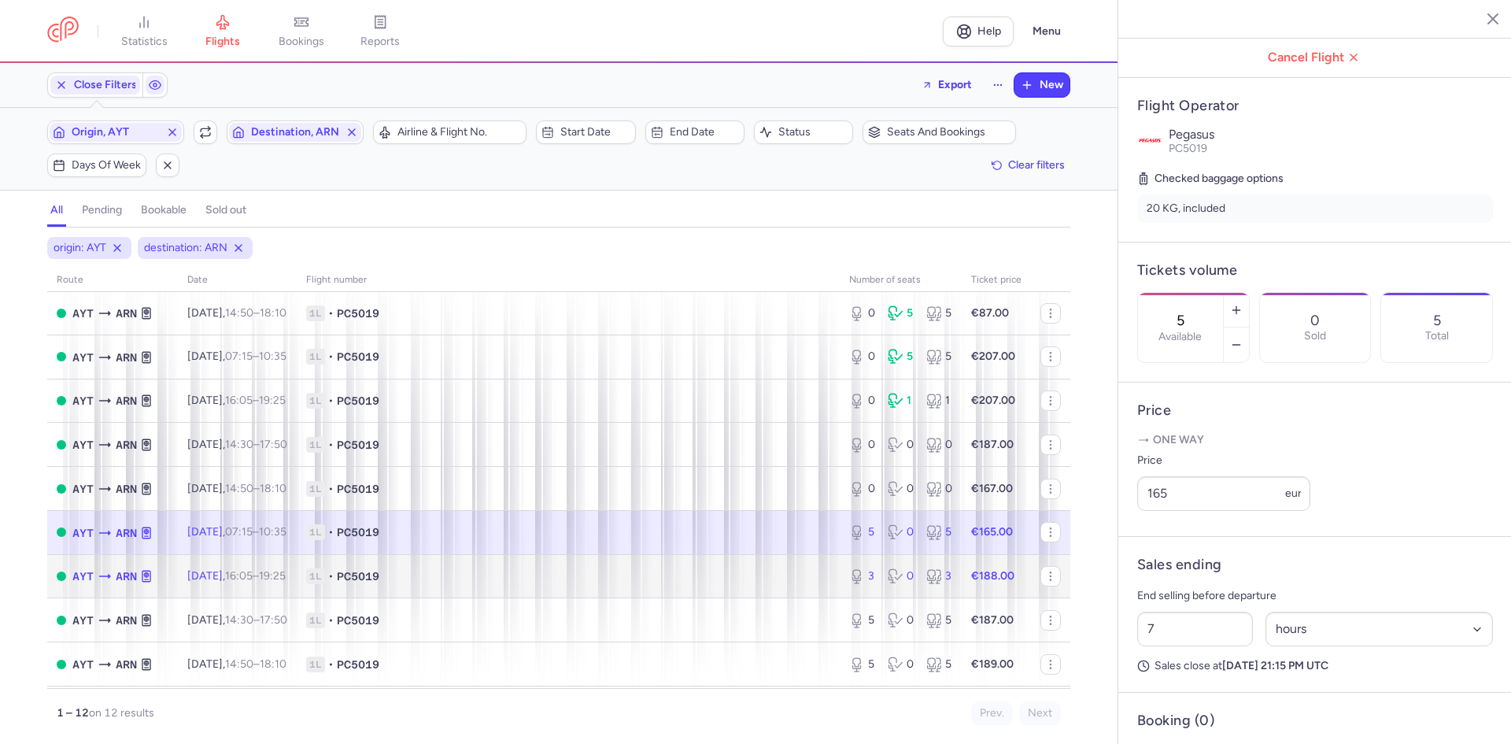
click at [540, 581] on span "1L • PC5019" at bounding box center [568, 576] width 524 height 16
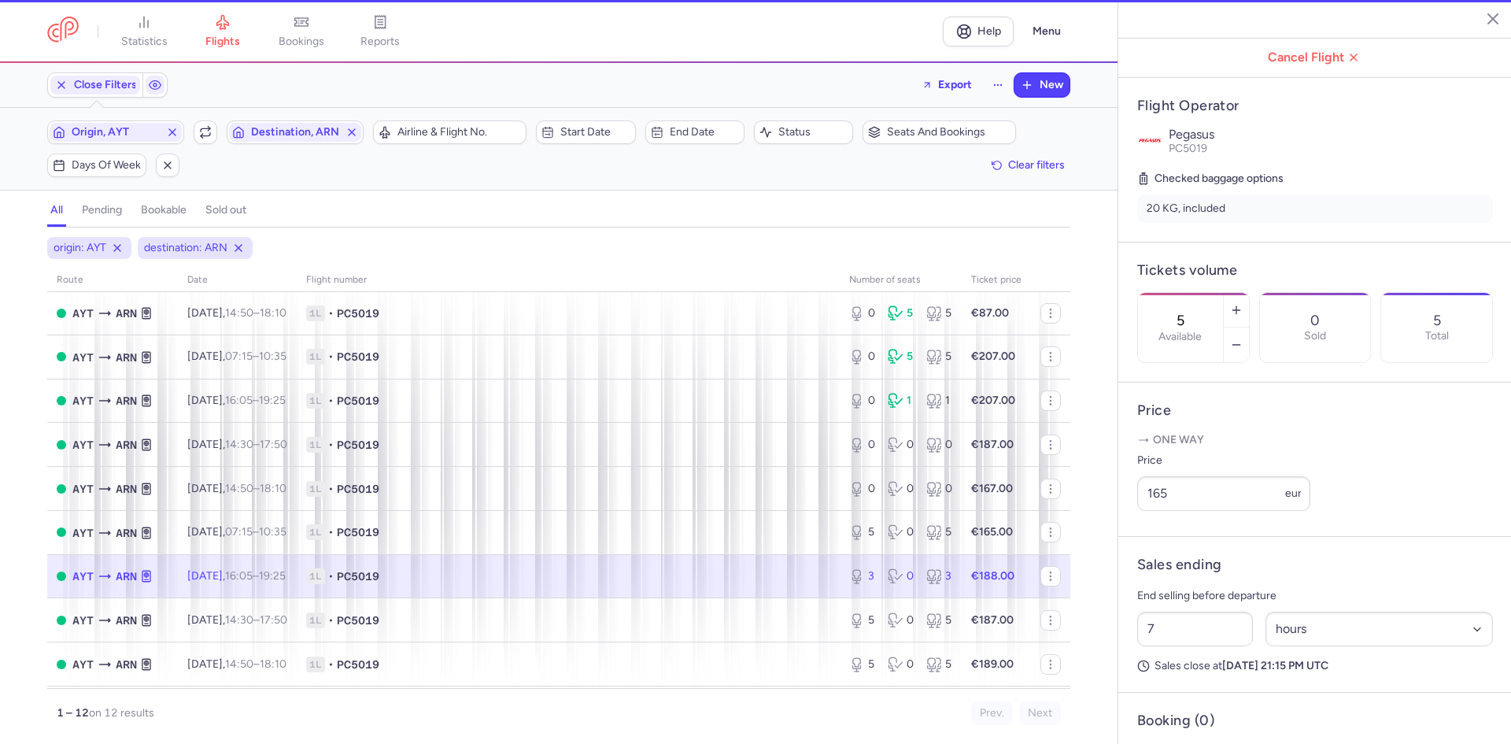
type input "3"
type input "2"
select select "days"
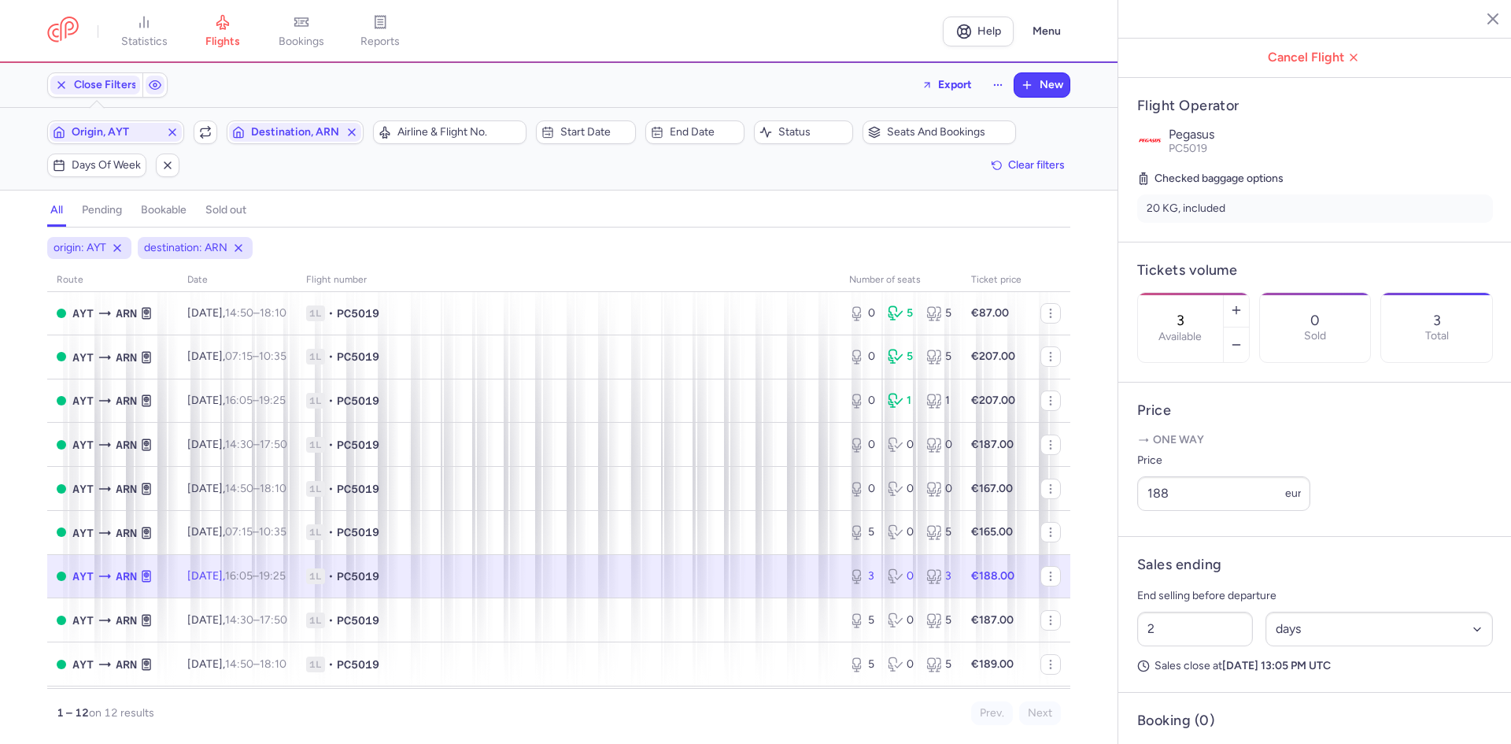
click at [765, 573] on span "1L • PC5019" at bounding box center [568, 576] width 524 height 16
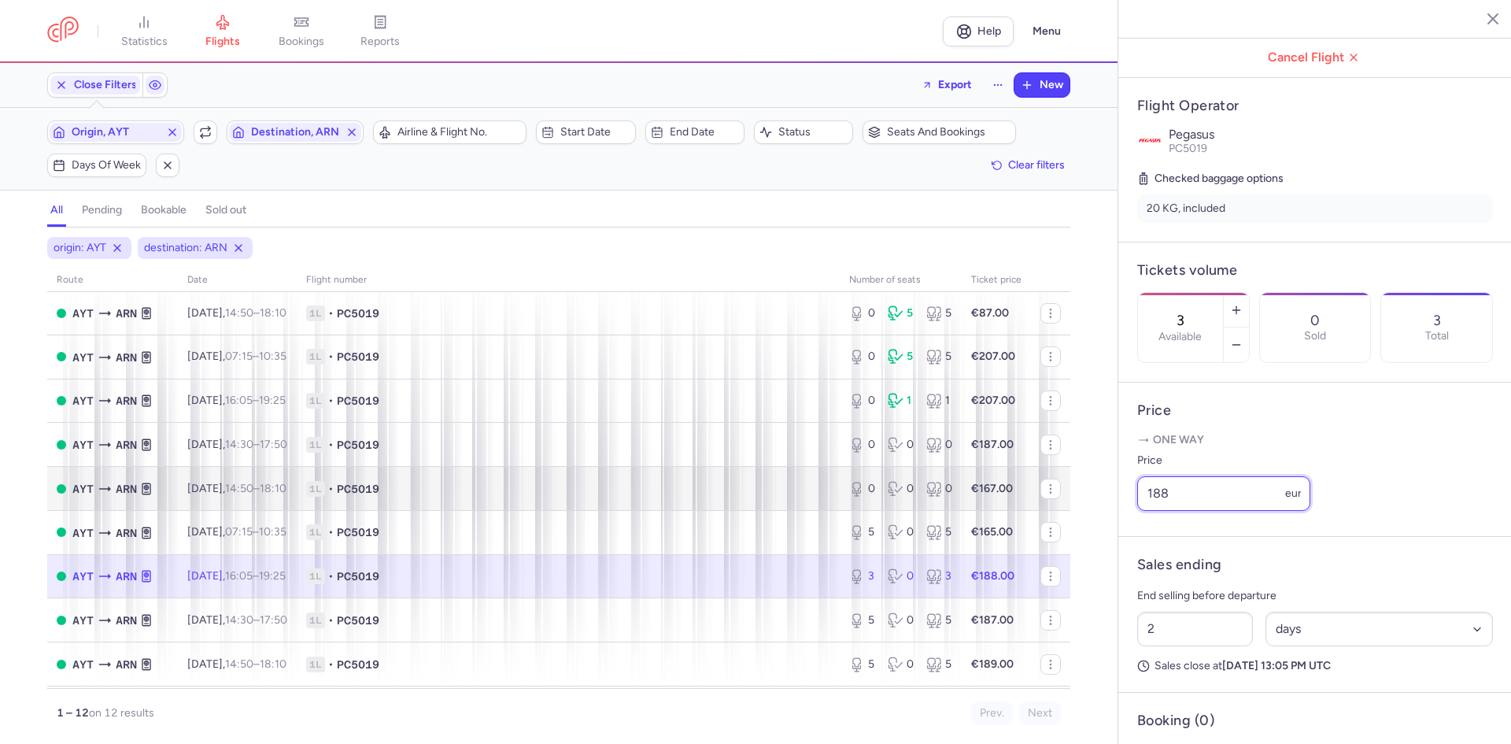
drag, startPoint x: 1172, startPoint y: 500, endPoint x: 906, endPoint y: 499, distance: 265.9
click at [939, 499] on div "statistics flights bookings reports Help Menu Close Filters Export New Filters …" at bounding box center [755, 372] width 1511 height 744
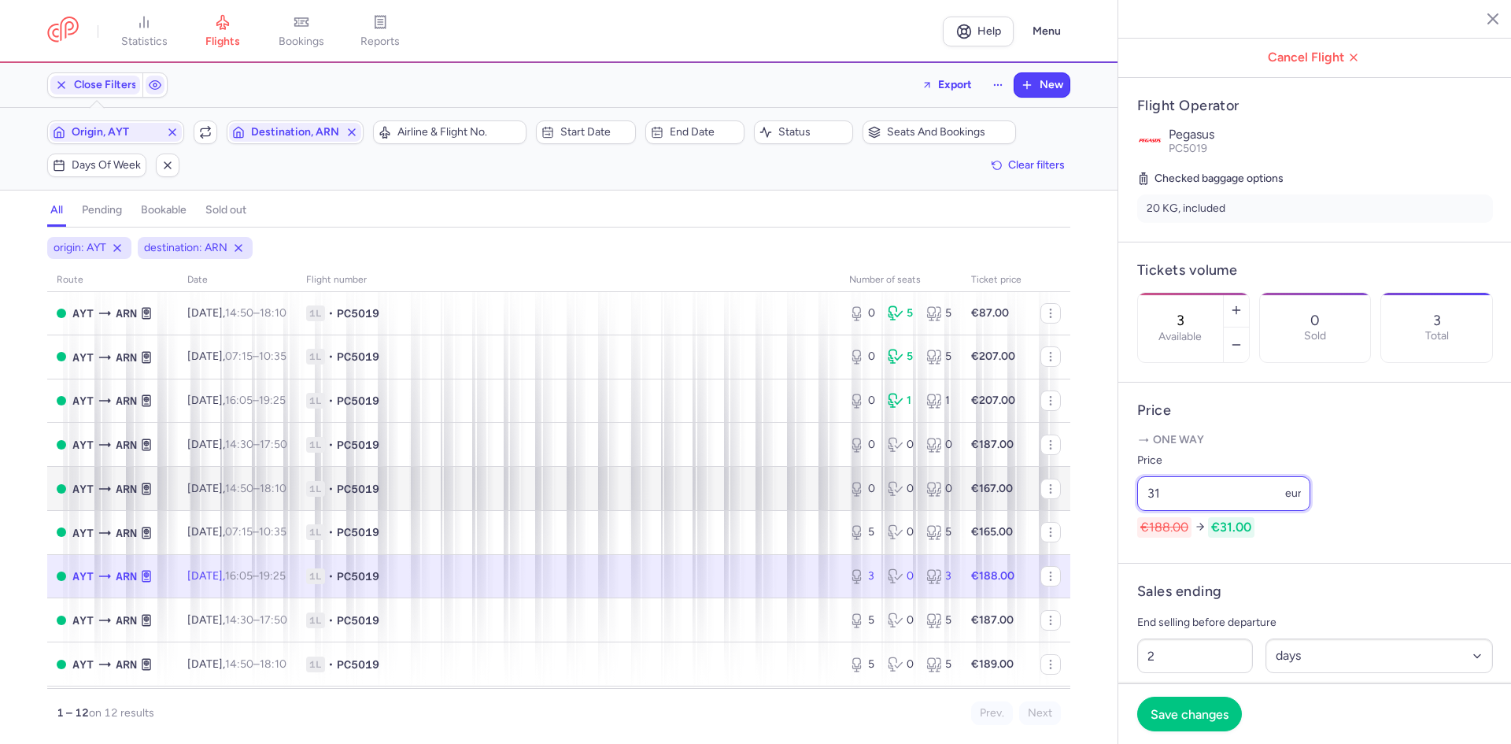
type input "3"
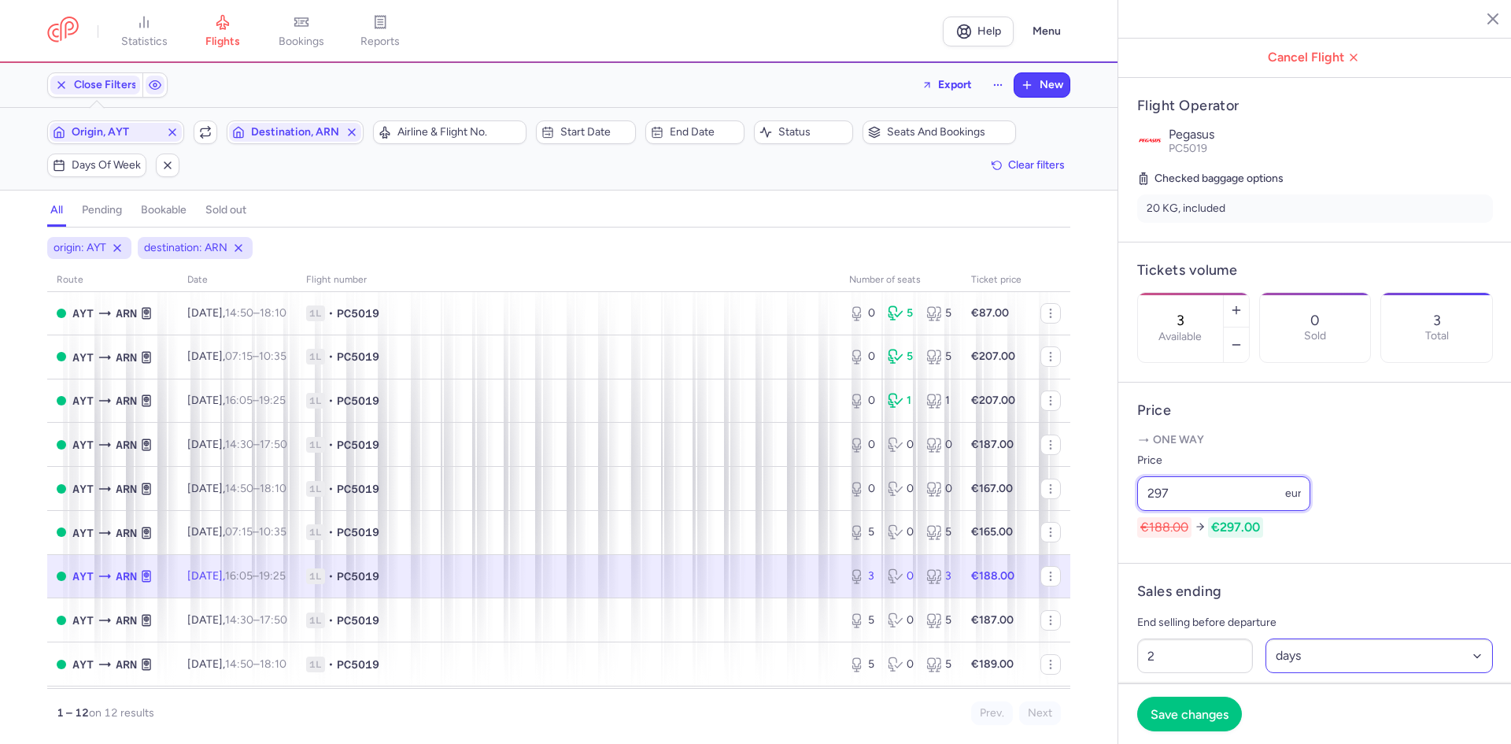
type input "297"
click at [1389, 654] on select "Select an option hours days" at bounding box center [1379, 655] width 228 height 35
select select "hours"
click at [1265, 640] on select "Select an option hours days" at bounding box center [1379, 655] width 228 height 35
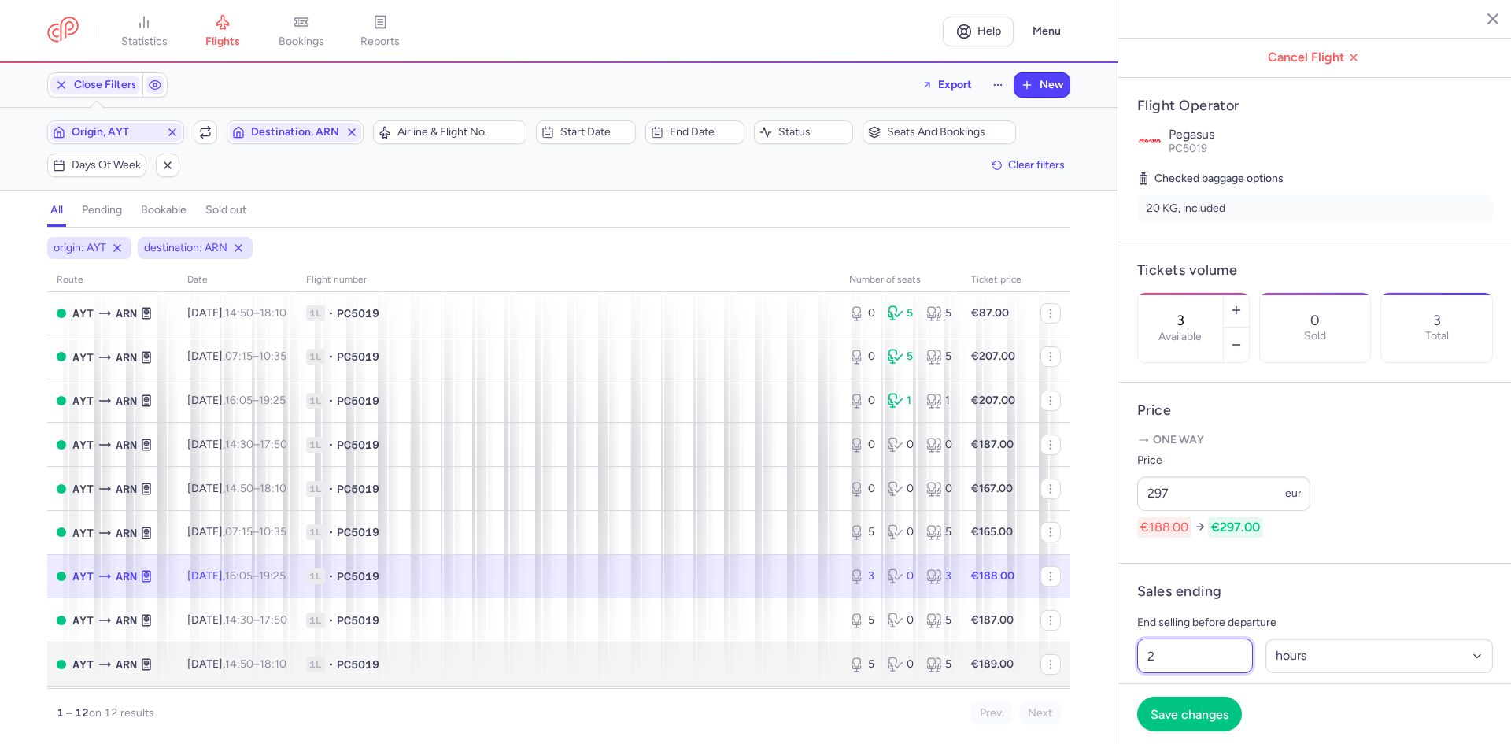
drag, startPoint x: 1201, startPoint y: 664, endPoint x: 961, endPoint y: 672, distance: 240.1
click at [987, 666] on div "statistics flights bookings reports Help Menu Close Filters Export New Filters …" at bounding box center [755, 372] width 1511 height 744
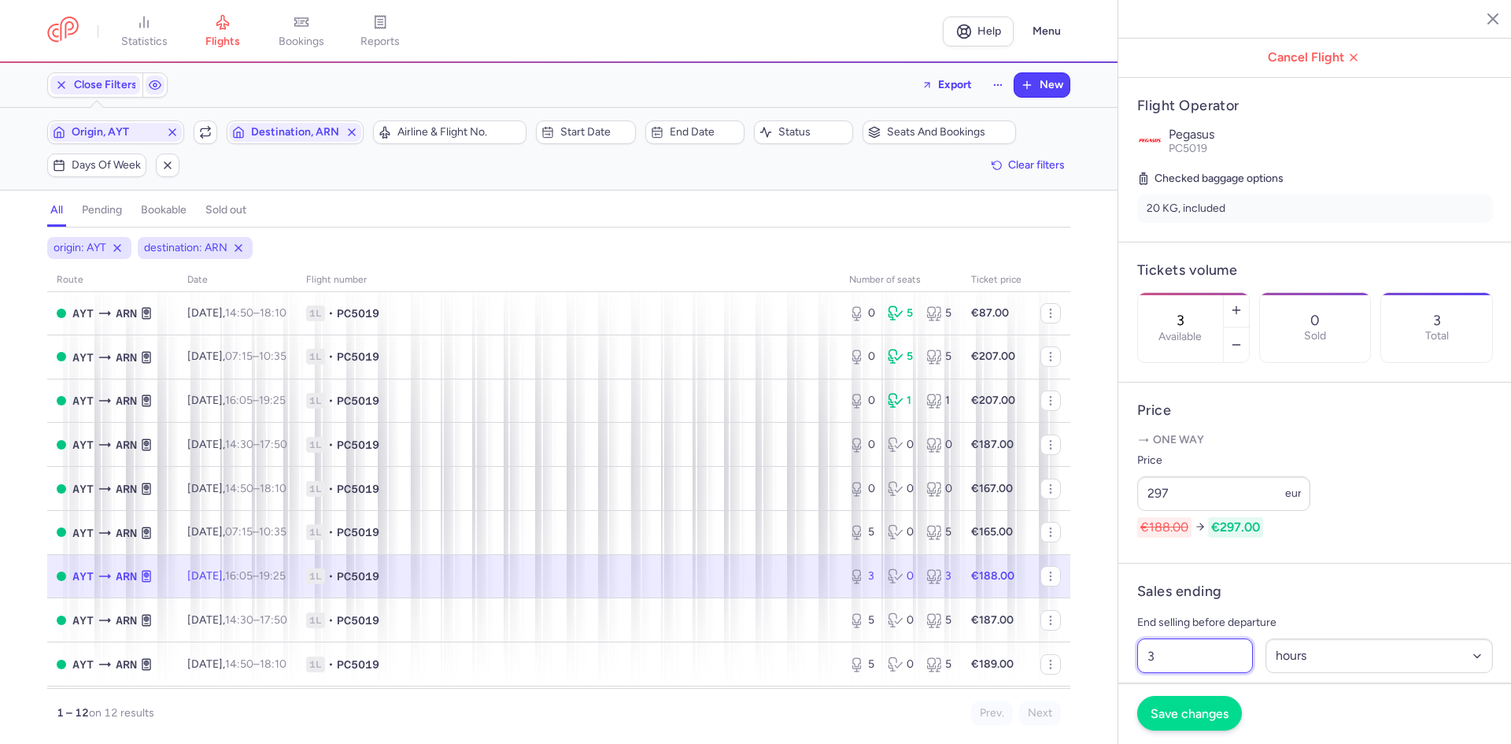
type input "3"
click at [1168, 701] on button "Save changes" at bounding box center [1189, 713] width 105 height 35
